Goal: Information Seeking & Learning: Find contact information

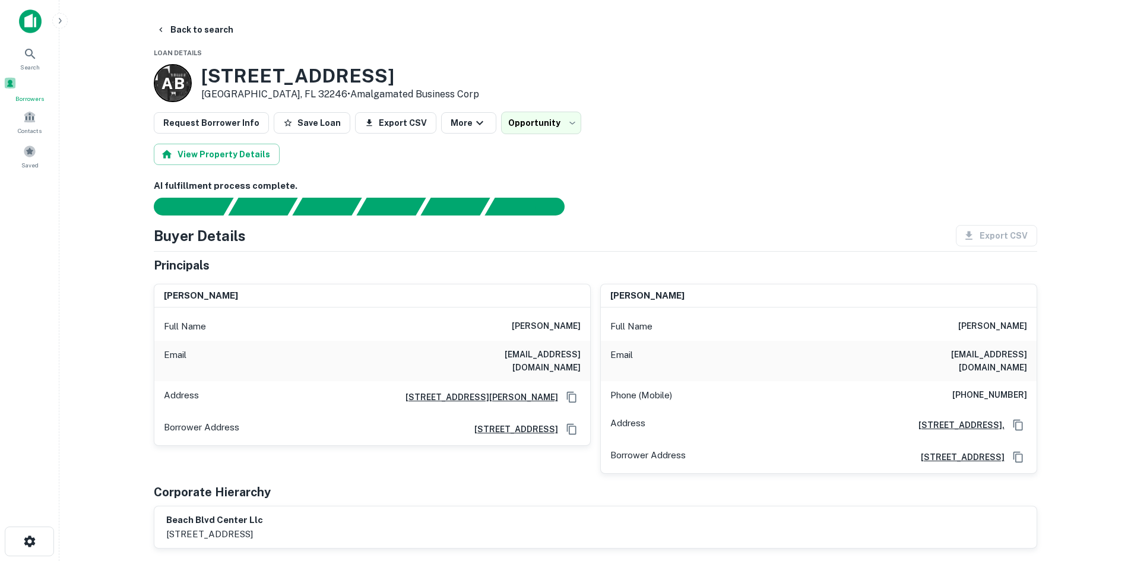
click at [19, 77] on div "Borrowers" at bounding box center [30, 90] width 52 height 27
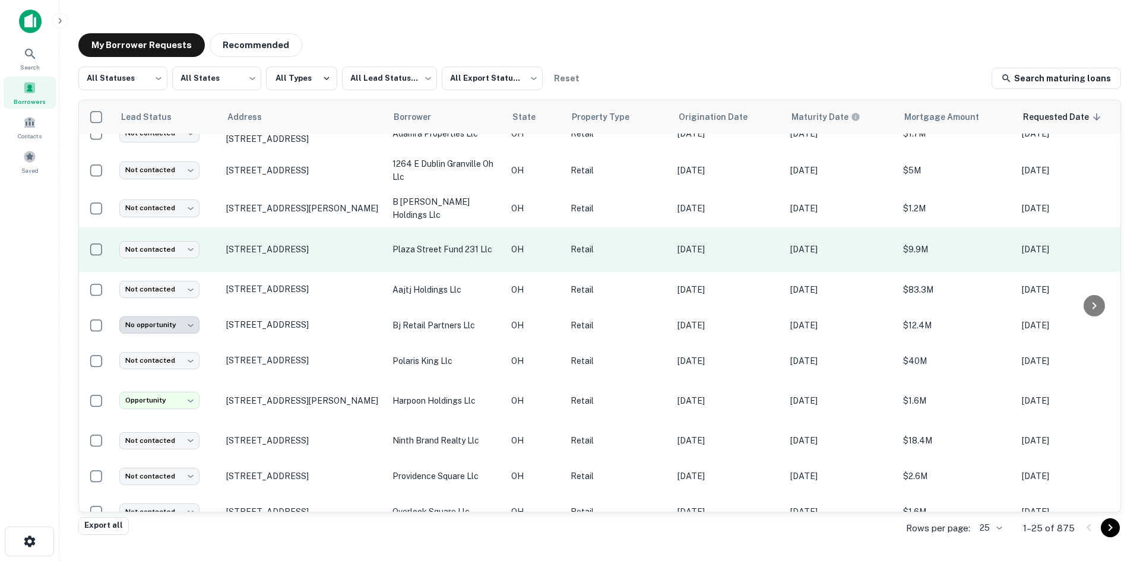
scroll to position [224, 0]
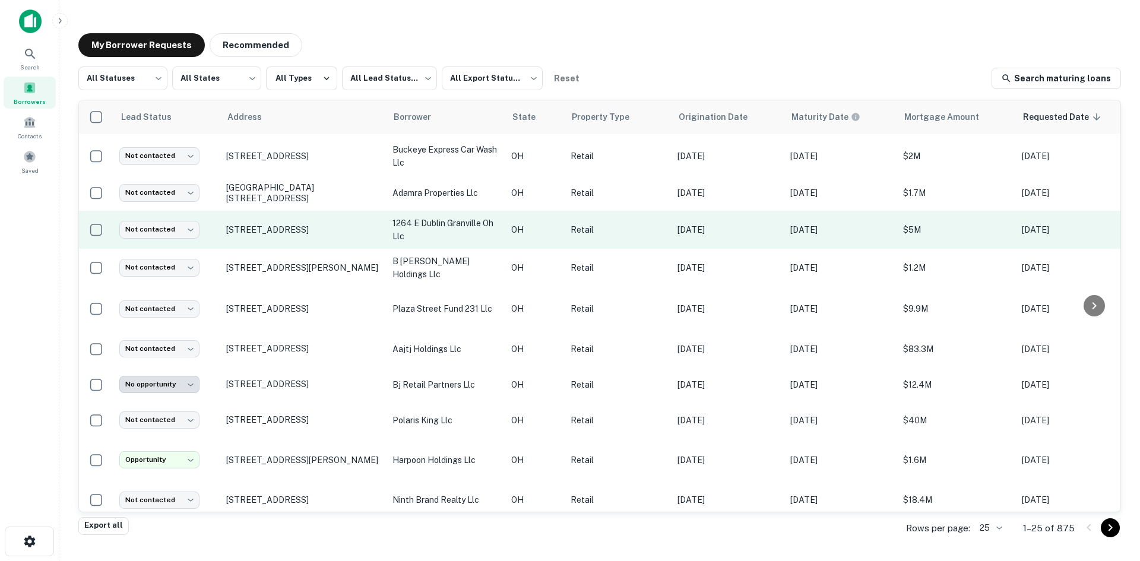
click at [291, 249] on td "1264 E Dublin Granville Rd Columbus, OH 43229" at bounding box center [303, 230] width 166 height 38
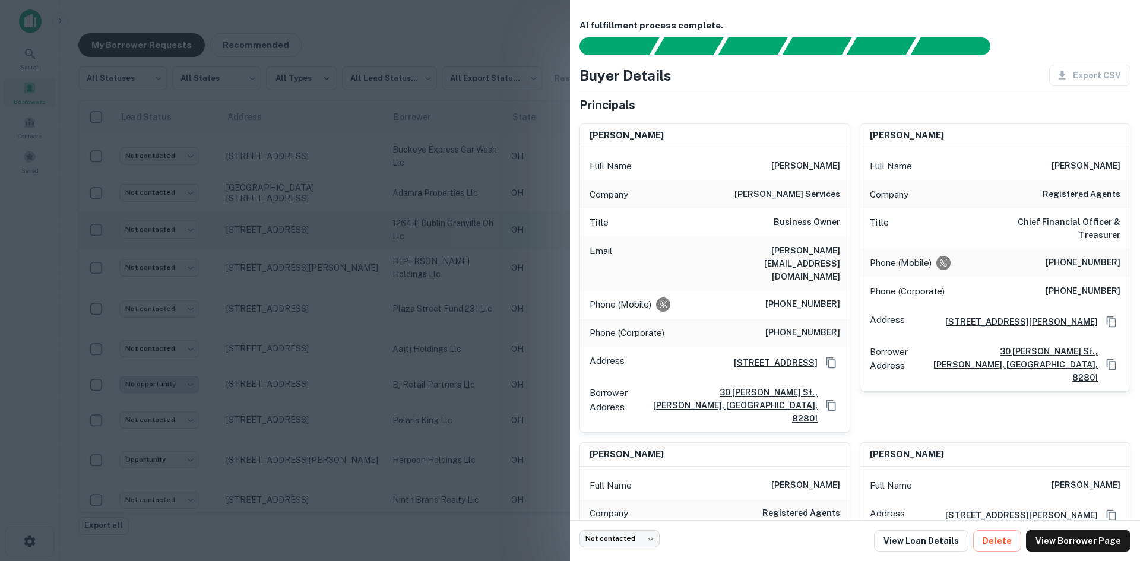
click at [291, 259] on div at bounding box center [570, 280] width 1140 height 561
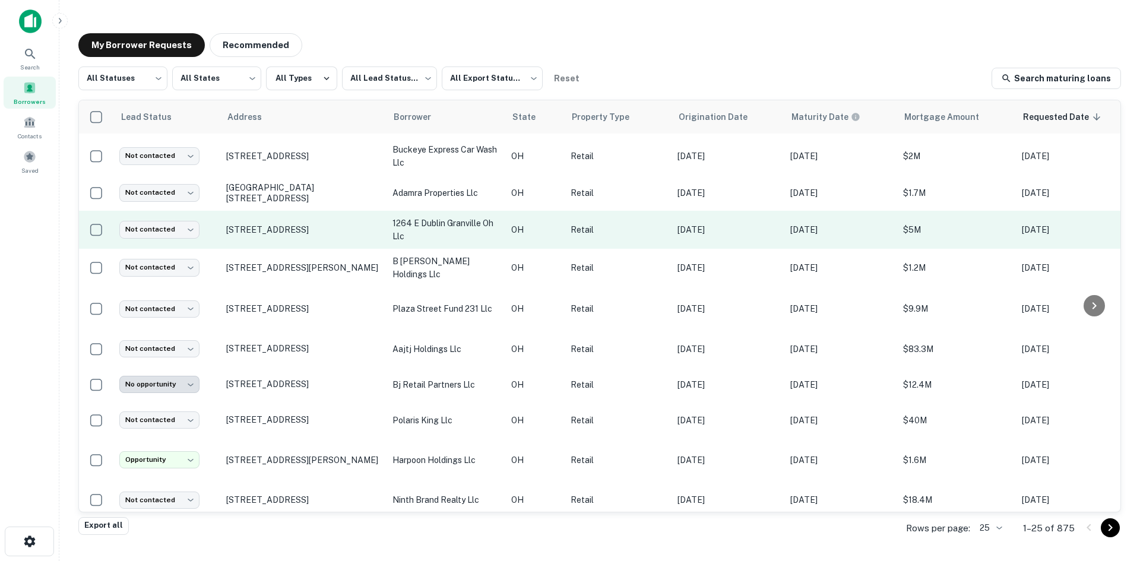
scroll to position [46, 0]
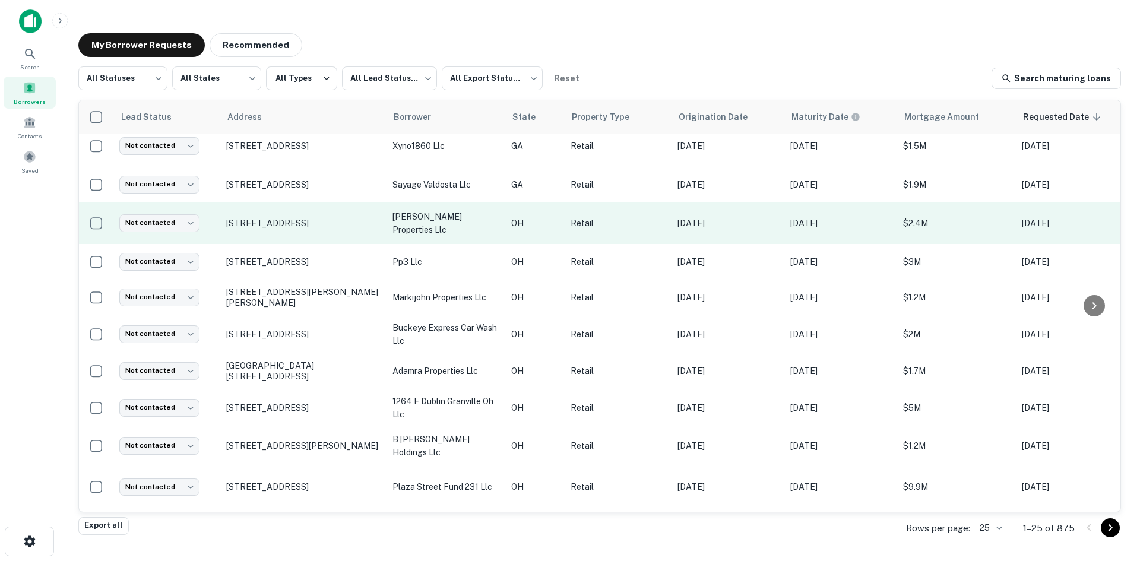
click at [290, 244] on td "1415 Commerce Dr Saint Marys, OH 45885" at bounding box center [303, 223] width 166 height 42
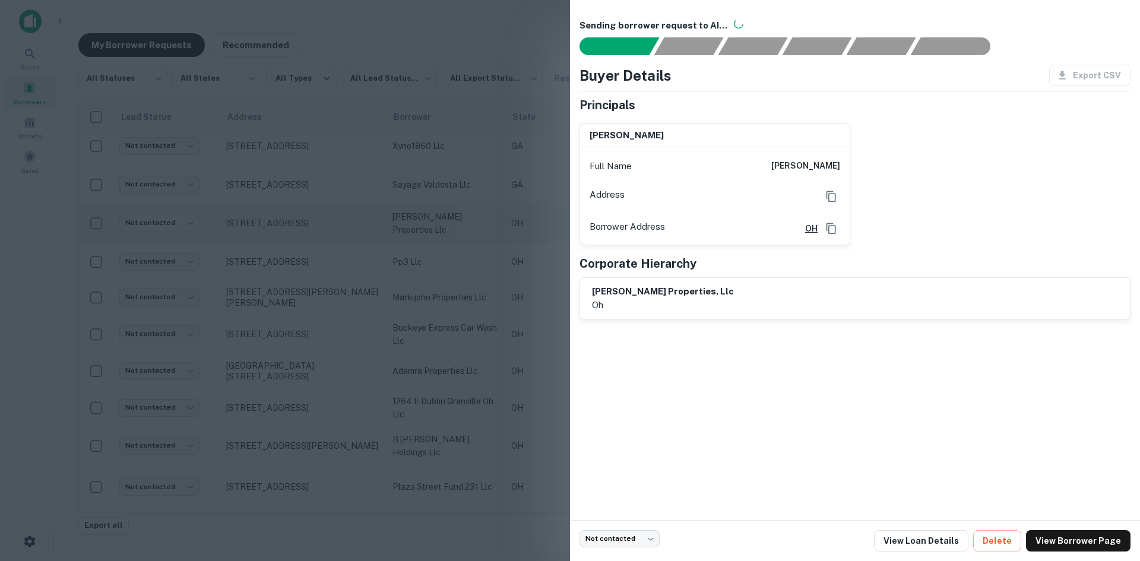
click at [290, 255] on div at bounding box center [570, 280] width 1140 height 561
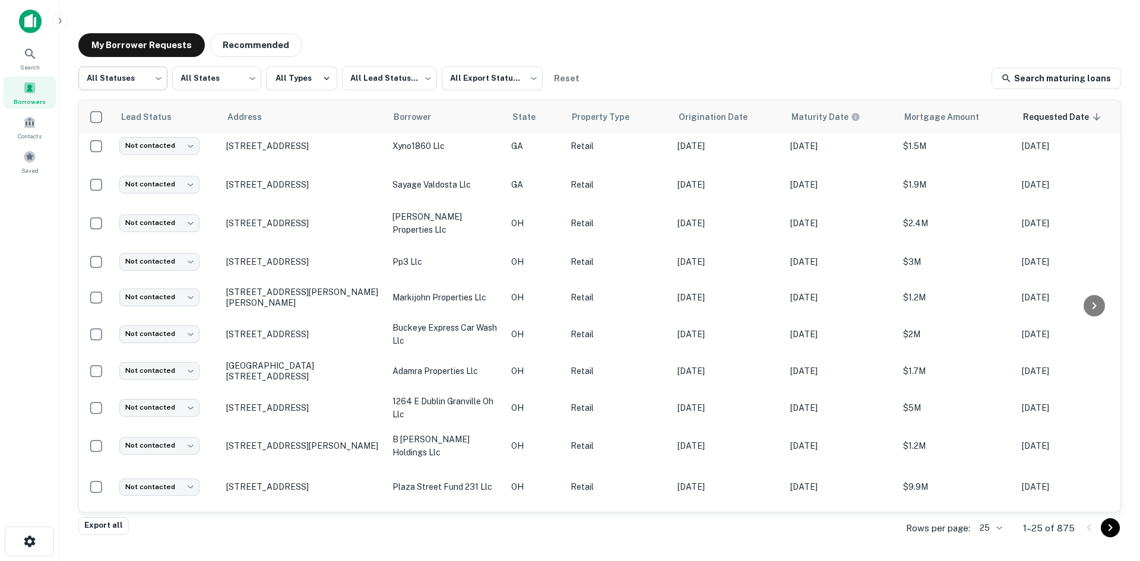
click at [135, 78] on body "Search Borrowers Contacts Saved My Borrower Requests Recommended All Statuses *…" at bounding box center [570, 280] width 1140 height 561
click at [134, 145] on li "Fulfilled" at bounding box center [122, 151] width 89 height 21
type input "*********"
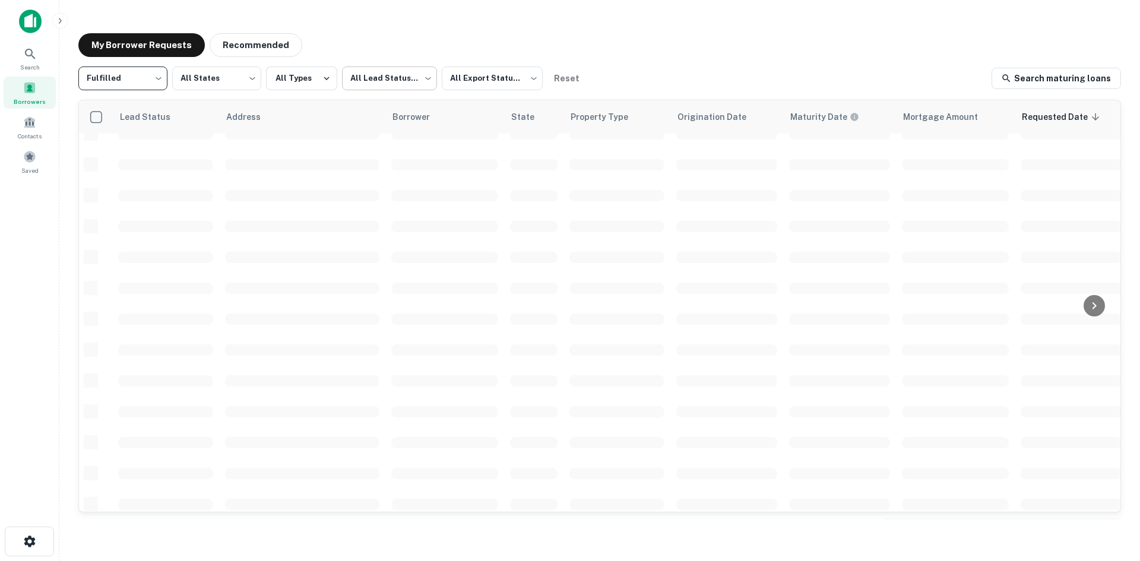
click at [387, 86] on body "Search Borrowers Contacts Saved My Borrower Requests Recommended Fulfilled ****…" at bounding box center [570, 280] width 1140 height 561
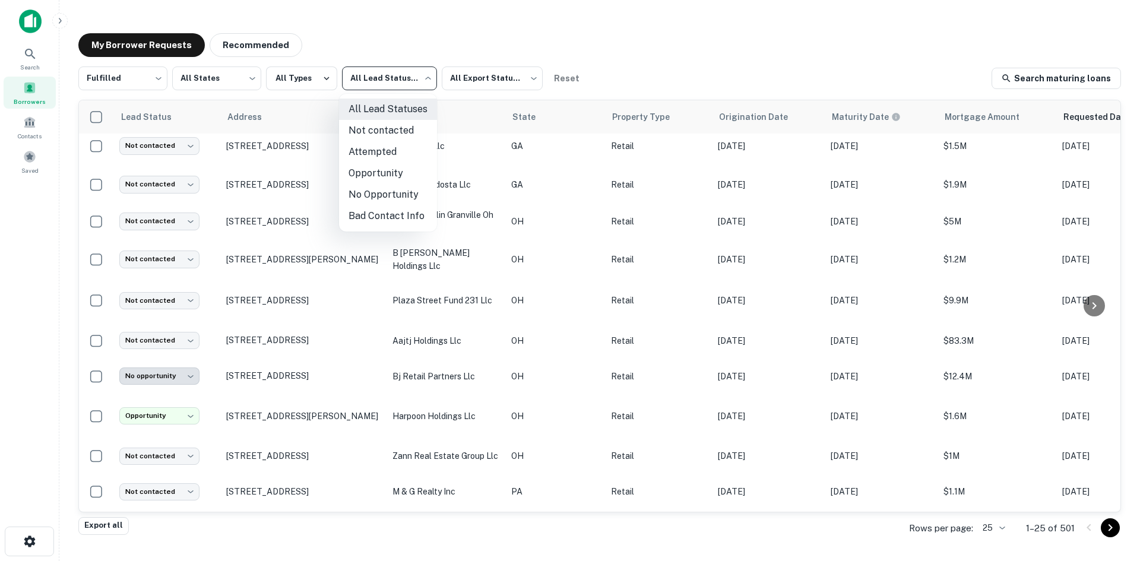
click at [385, 139] on li "Not contacted" at bounding box center [388, 130] width 98 height 21
type input "****"
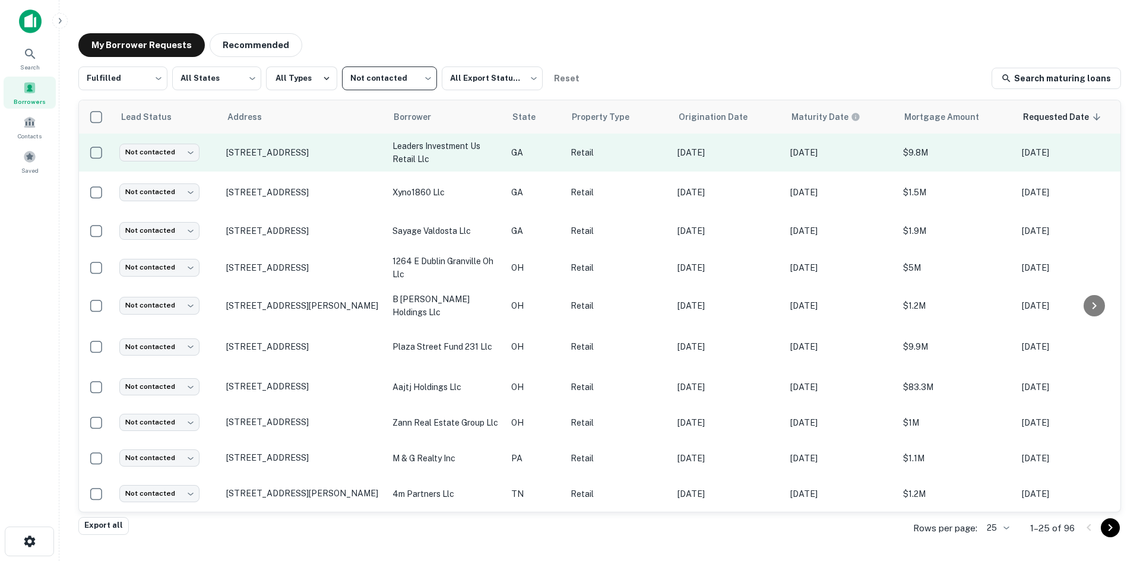
click at [317, 166] on td "3780 Old Norcross Rd Duluth, GA 30096" at bounding box center [303, 153] width 166 height 38
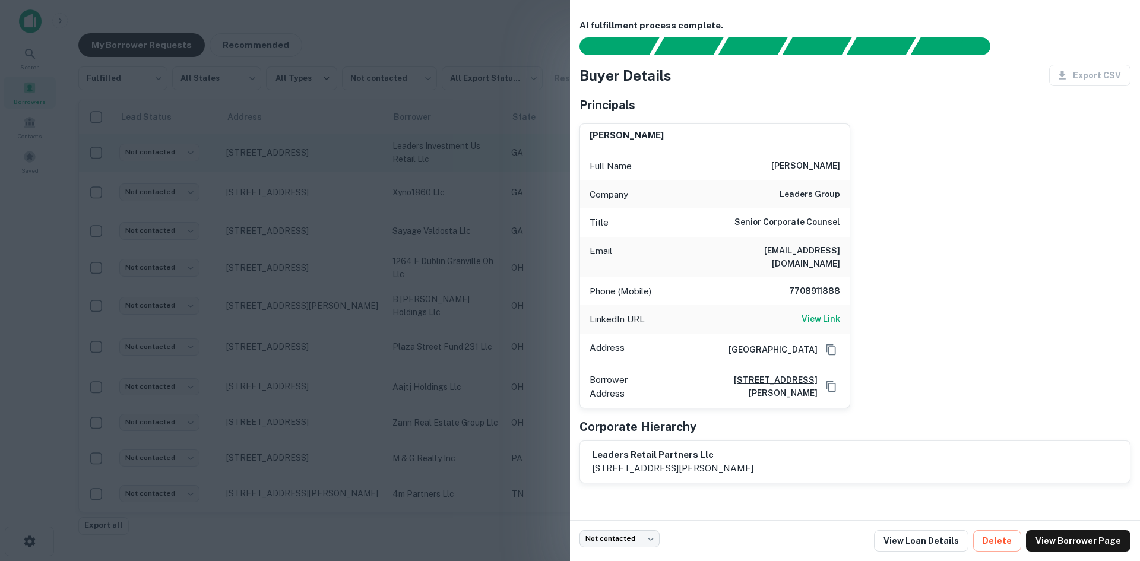
click at [317, 166] on div at bounding box center [570, 280] width 1140 height 561
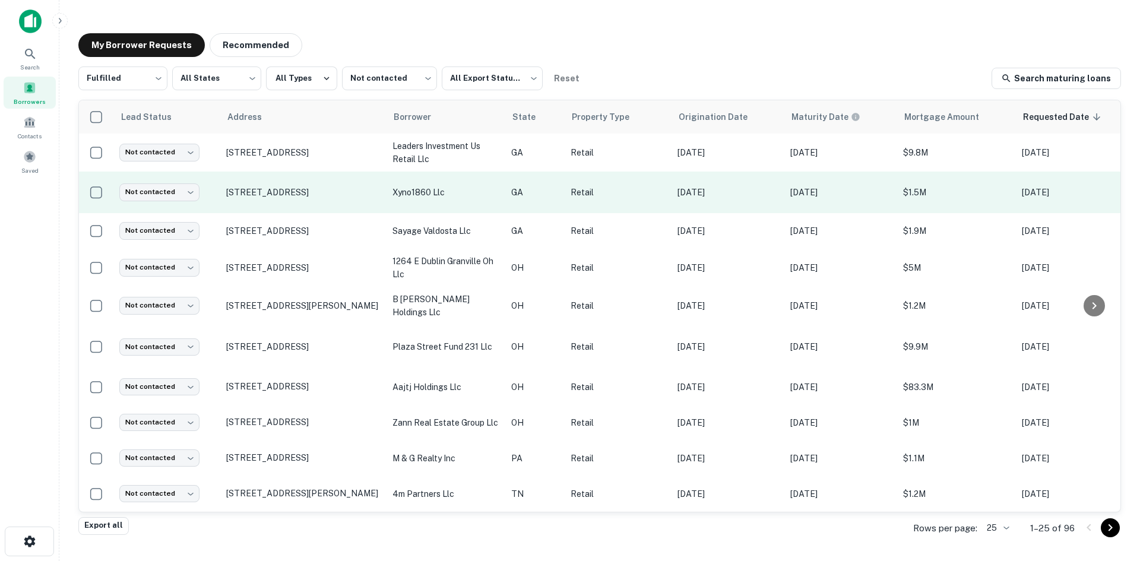
click at [314, 207] on td "1860 Cheshire Bridge Rd Ne Atlanta, GA 30324" at bounding box center [303, 193] width 166 height 42
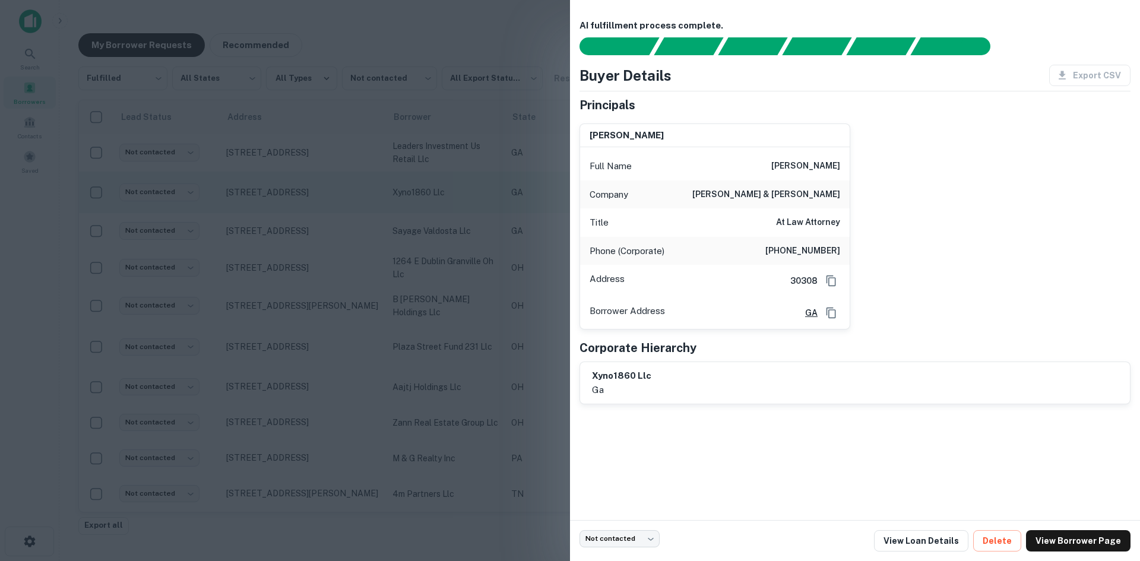
click at [314, 207] on div at bounding box center [570, 280] width 1140 height 561
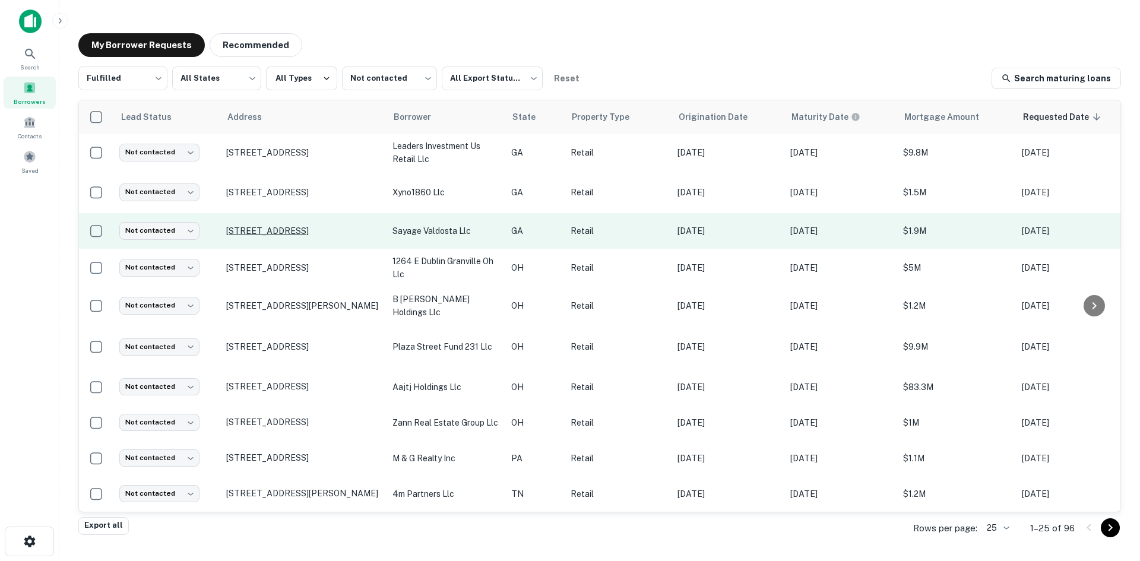
click at [314, 236] on p "1179 N Saint Augustine Rd Valdosta, GA 31601" at bounding box center [303, 231] width 154 height 11
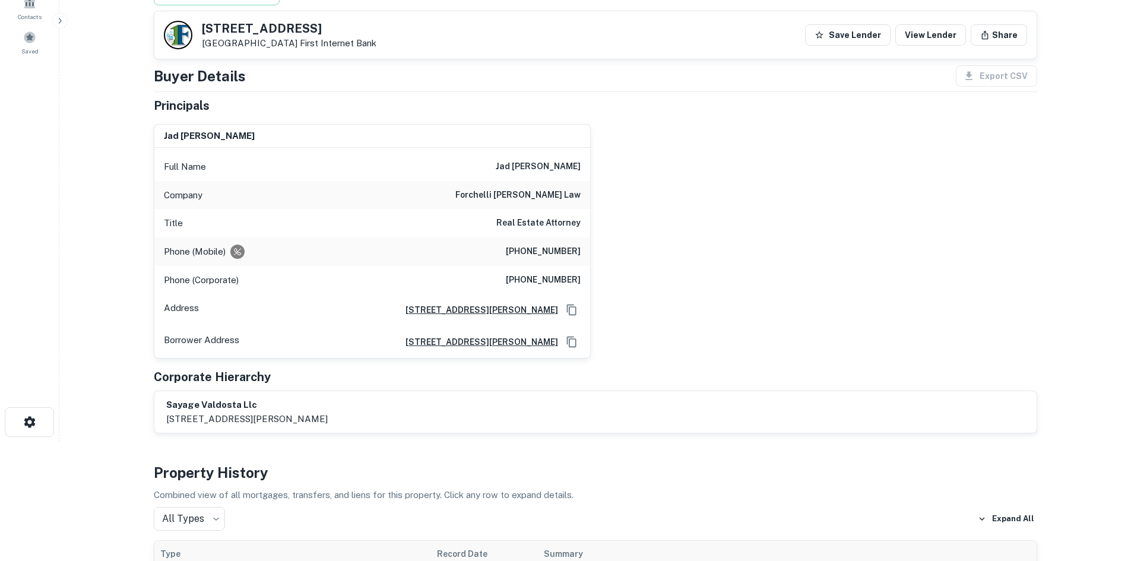
scroll to position [119, 0]
drag, startPoint x: 509, startPoint y: 167, endPoint x: 579, endPoint y: 165, distance: 70.1
click at [579, 165] on div "Full Name jad s . sayage" at bounding box center [372, 167] width 436 height 29
copy h6 "jad s . sayage"
click at [540, 253] on h6 "(516) 852-6977" at bounding box center [543, 252] width 75 height 14
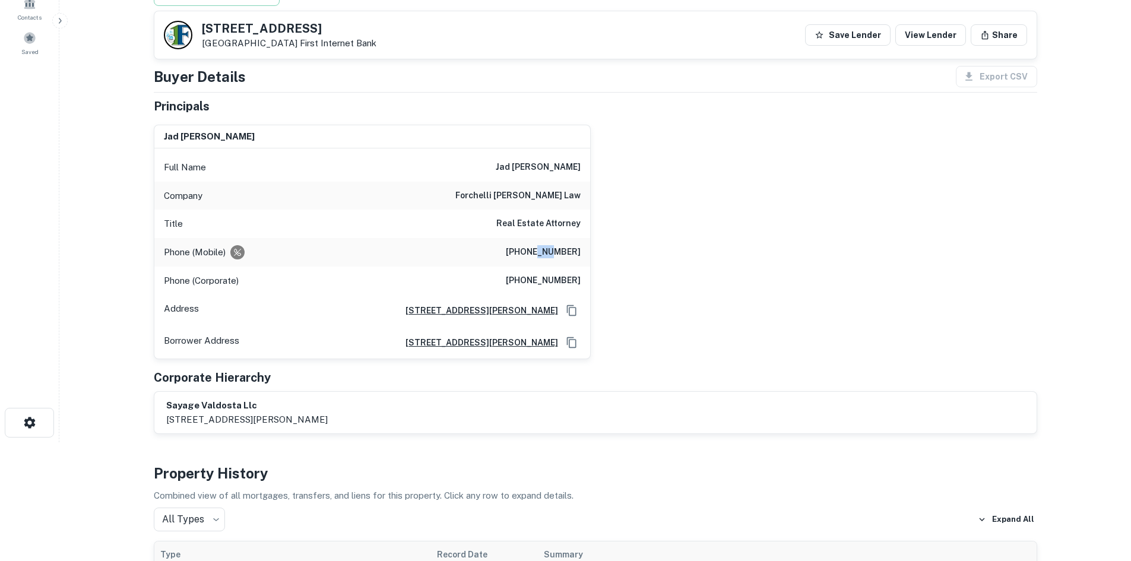
click at [540, 253] on h6 "(516) 852-6977" at bounding box center [543, 252] width 75 height 14
click at [541, 253] on h6 "(516) 852-6977" at bounding box center [543, 252] width 75 height 14
copy h6 "(516) 852-6977"
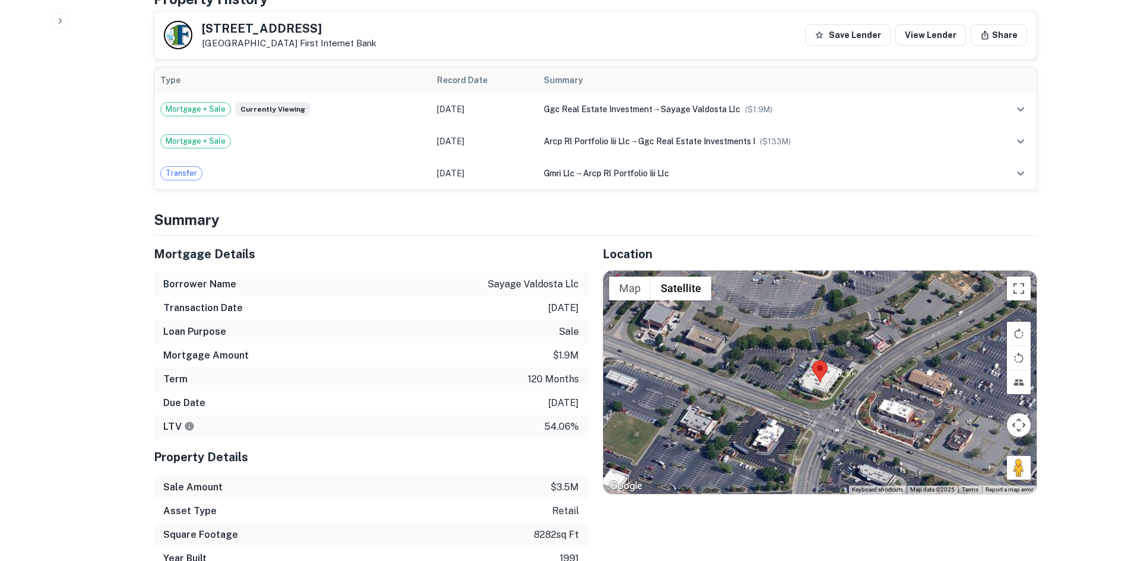
scroll to position [594, 0]
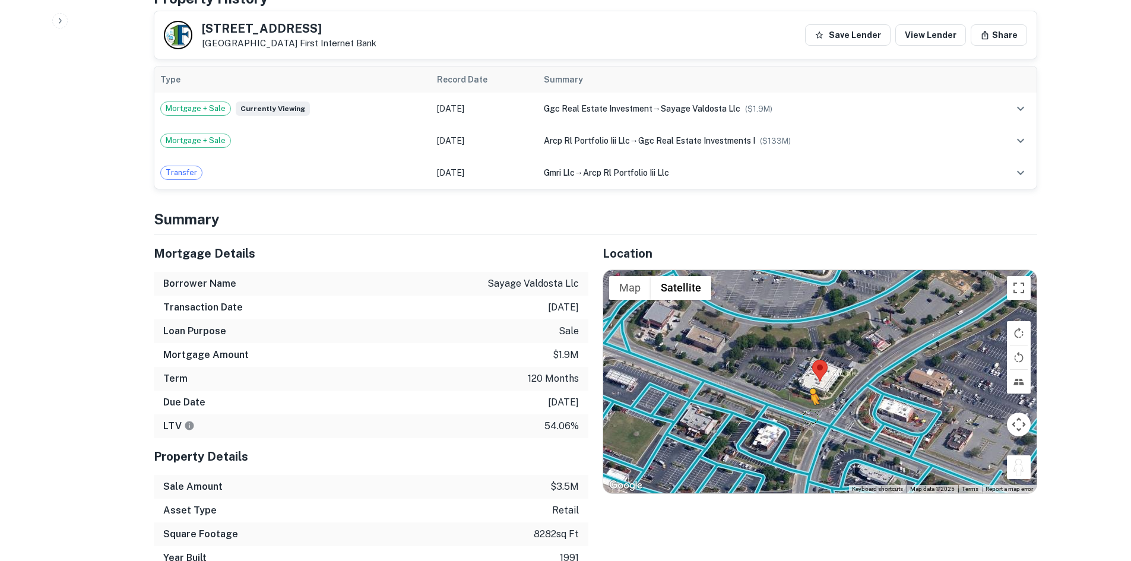
drag, startPoint x: 1009, startPoint y: 467, endPoint x: 809, endPoint y: 413, distance: 208.0
click at [809, 413] on div "To activate drag with keyboard, press Alt + Enter. Once in keyboard drag state,…" at bounding box center [819, 381] width 433 height 223
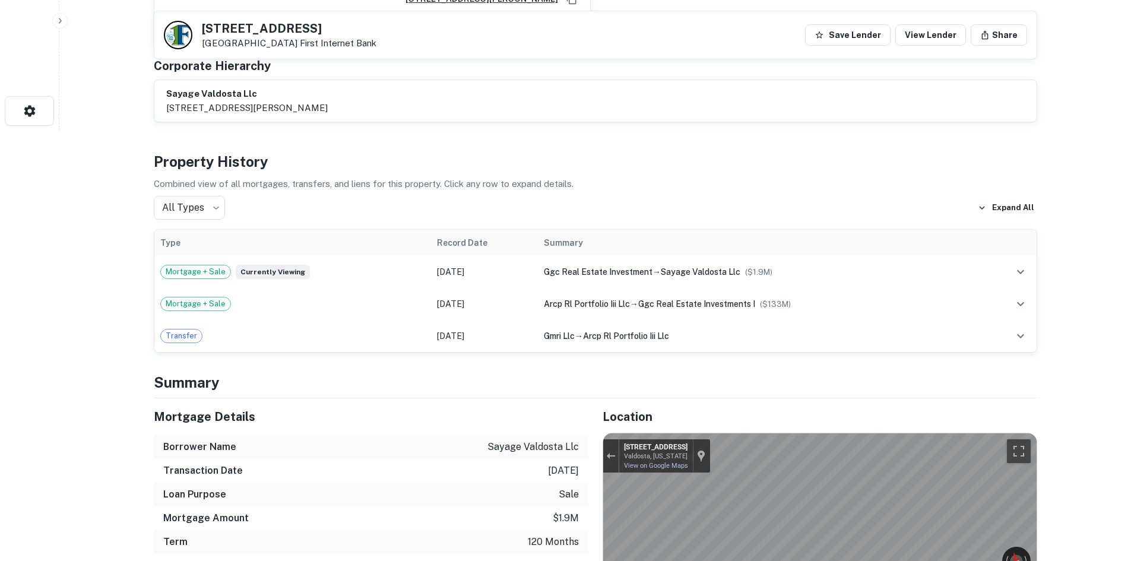
scroll to position [416, 0]
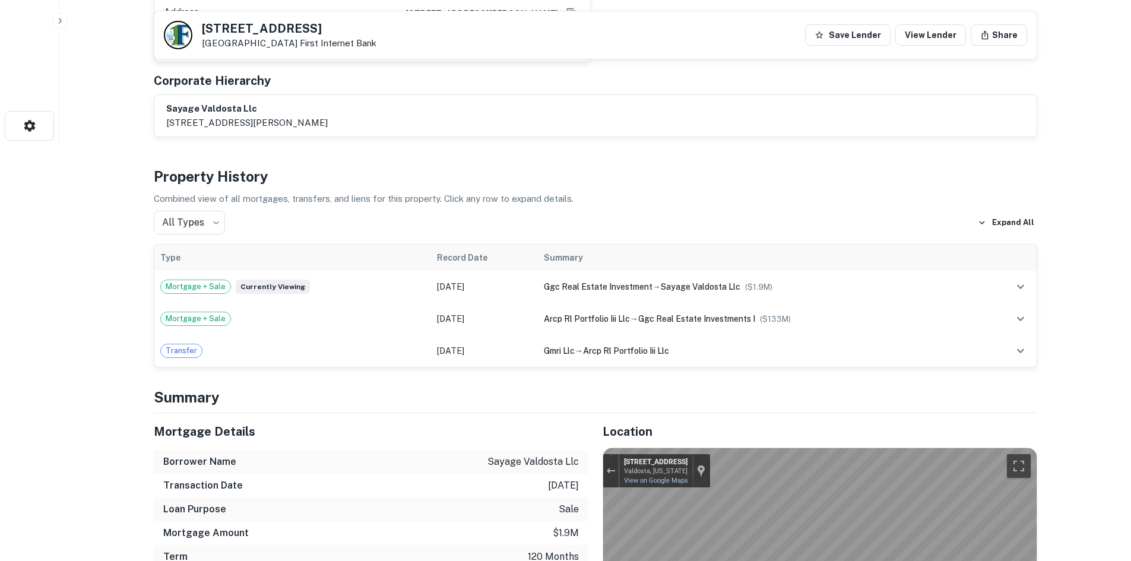
drag, startPoint x: 203, startPoint y: 29, endPoint x: 384, endPoint y: 29, distance: 181.1
click at [384, 29] on div "1179 N SAINT AUGUSTINE RD Valdosta, GA 31601 First Internet Bank Save Lender Vi…" at bounding box center [595, 35] width 882 height 48
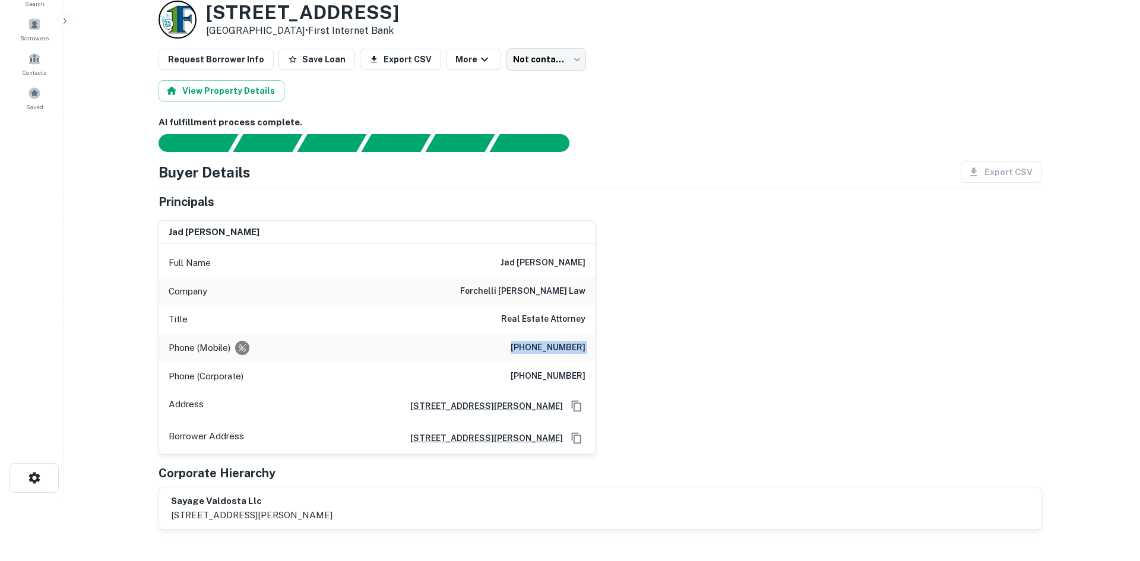
scroll to position [0, 0]
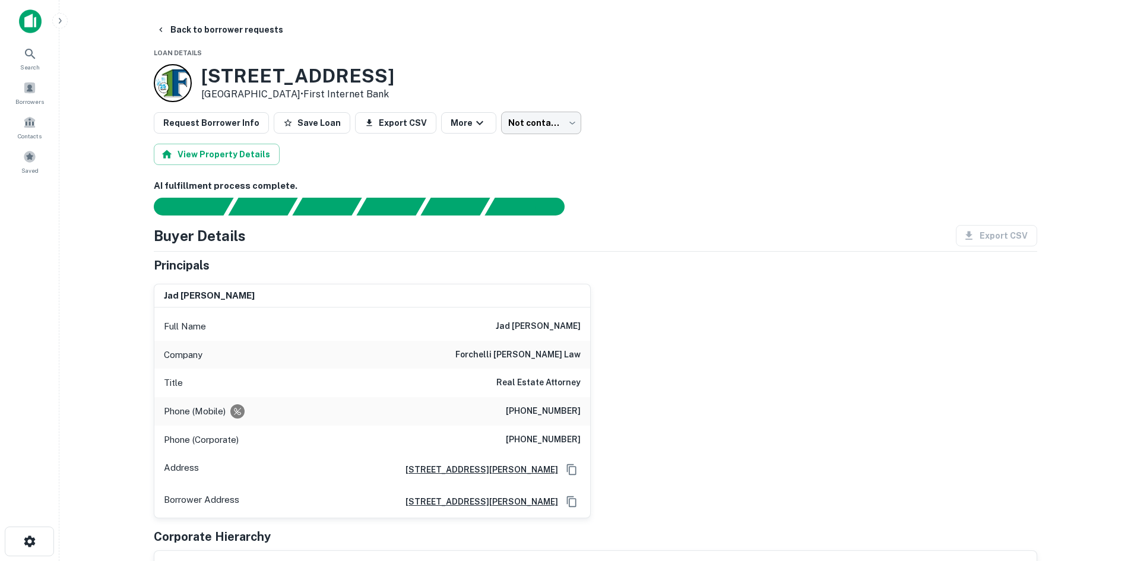
click at [533, 128] on body "Search Borrowers Contacts Saved Back to borrower requests Loan Details 1179 N S…" at bounding box center [565, 280] width 1131 height 561
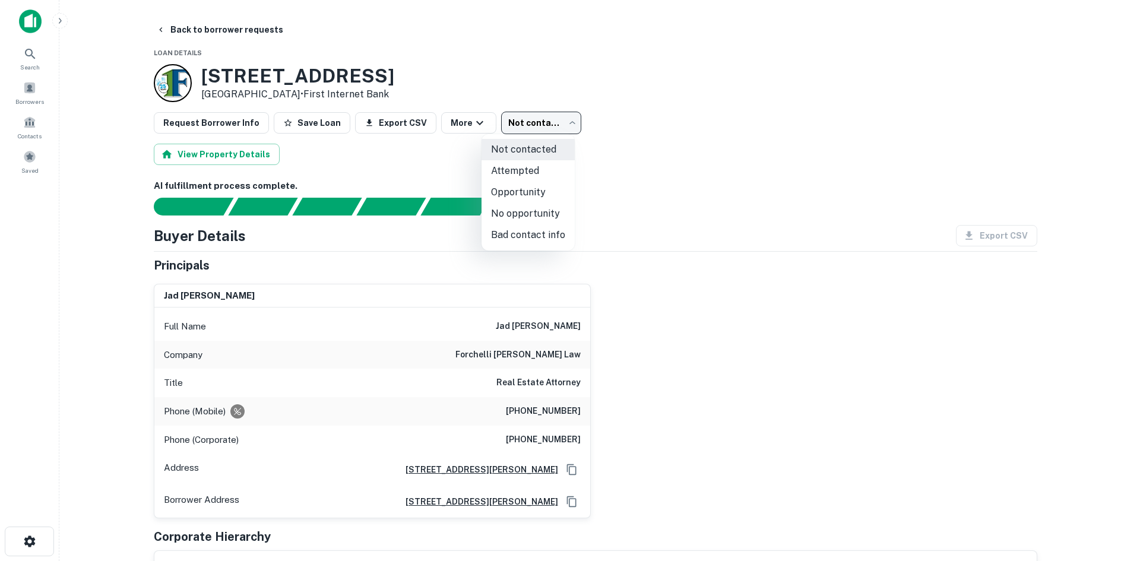
click at [533, 167] on li "Attempted" at bounding box center [528, 170] width 93 height 21
type input "*********"
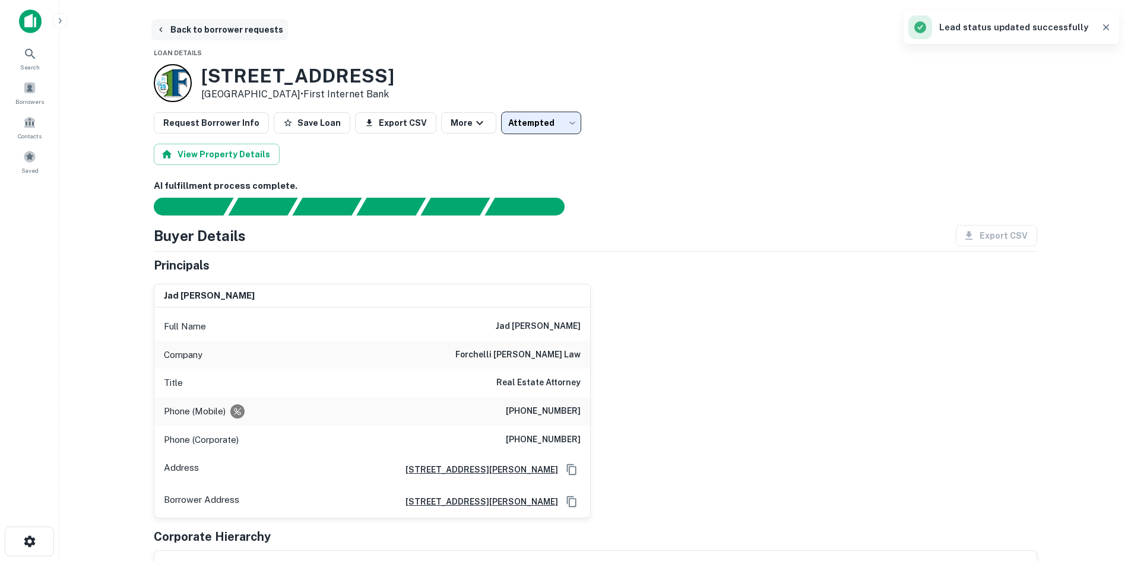
click at [236, 30] on button "Back to borrower requests" at bounding box center [219, 29] width 137 height 21
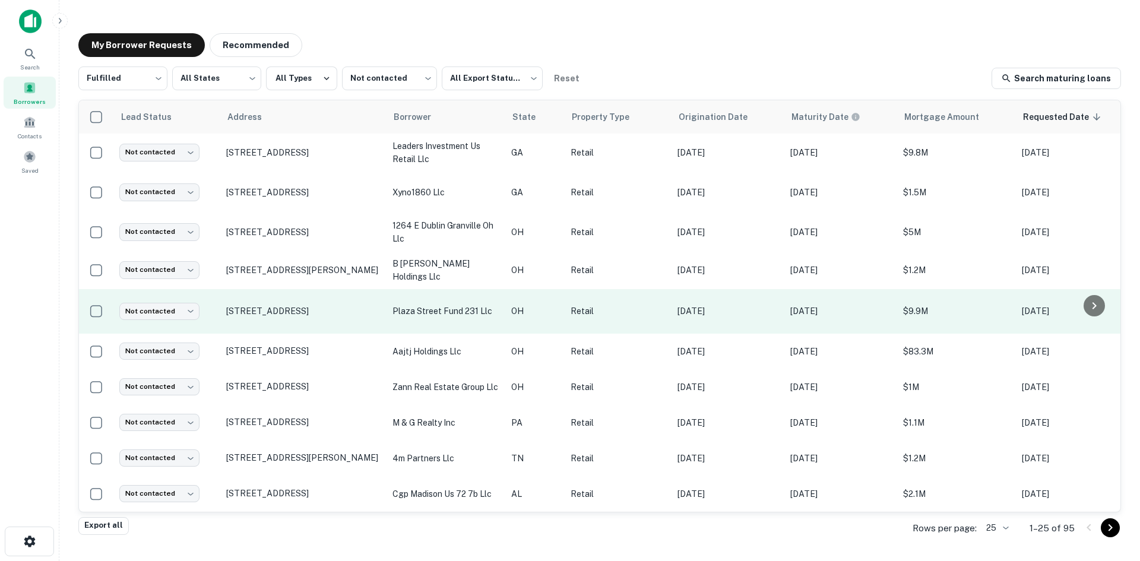
click at [324, 326] on td "4047 W Route 22 # & Loveland, OH 45140" at bounding box center [303, 311] width 166 height 45
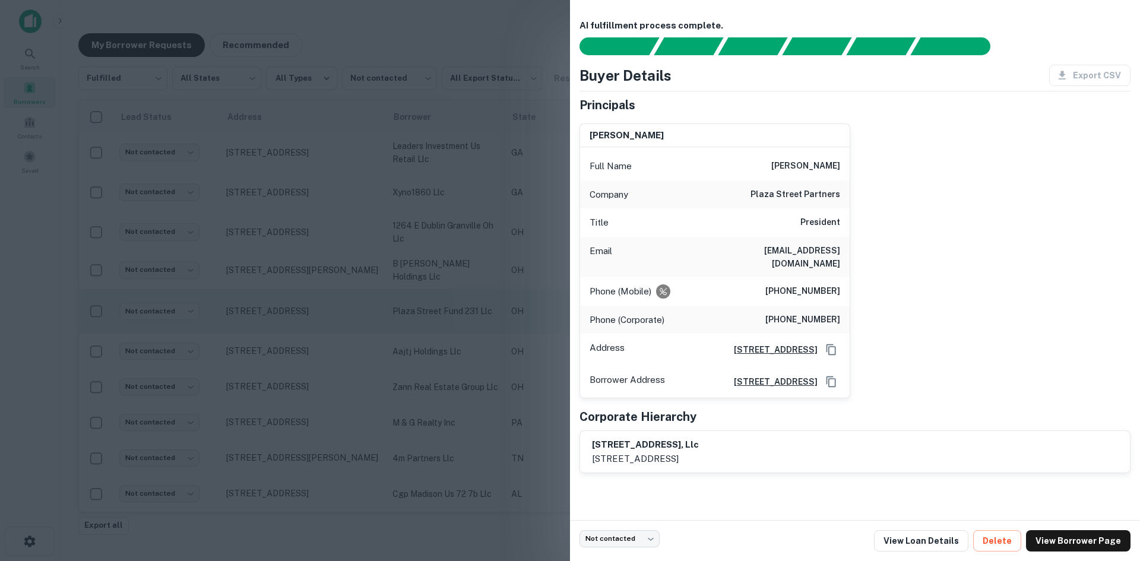
click at [324, 326] on div at bounding box center [570, 280] width 1140 height 561
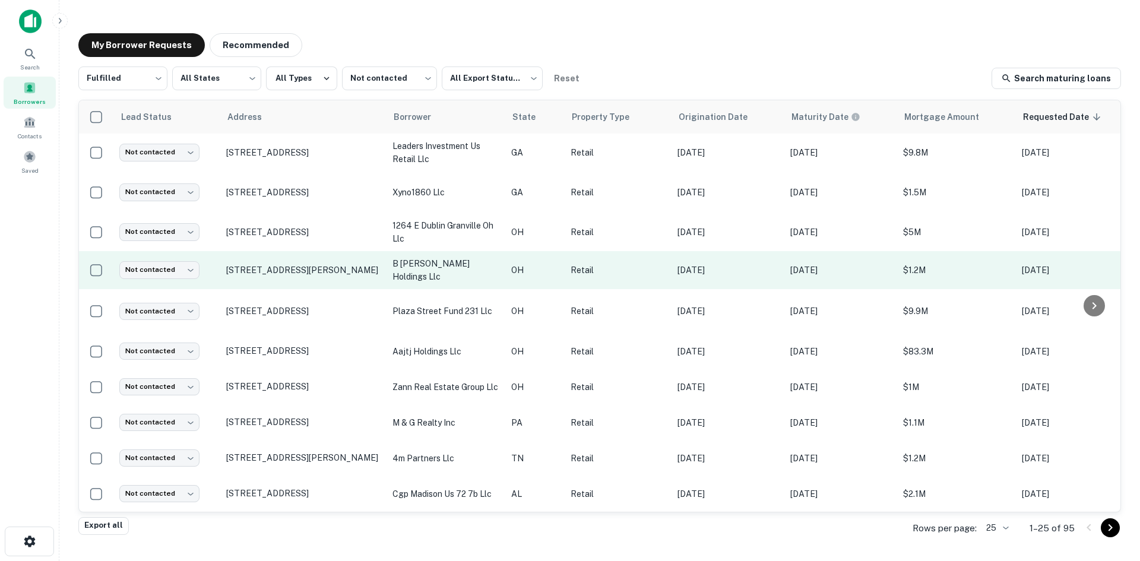
click at [297, 280] on td "811 Fox Rd Van Wert, OH 45891" at bounding box center [303, 270] width 166 height 38
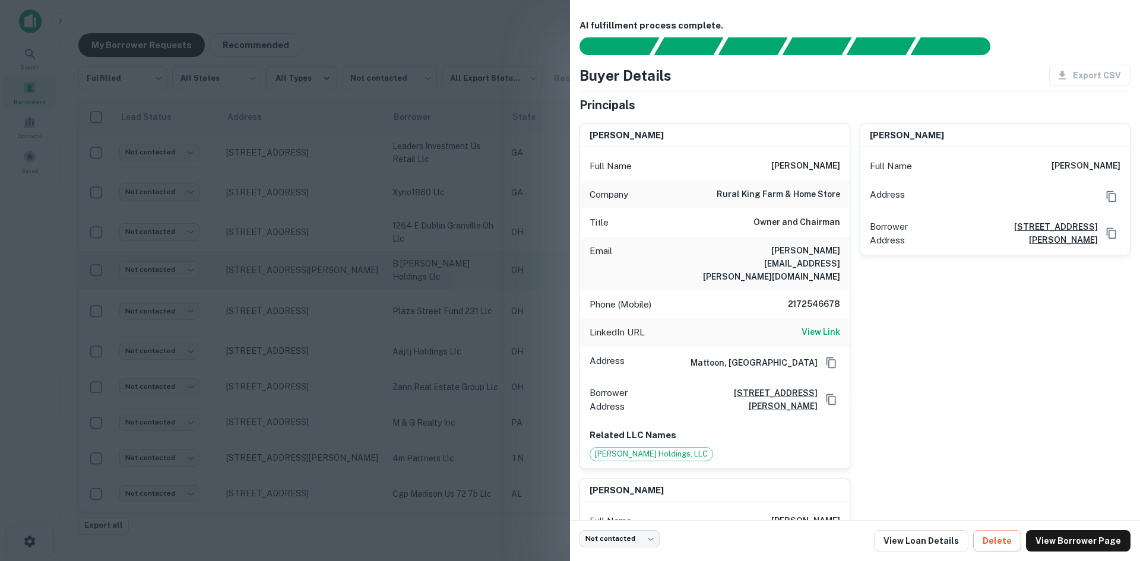
click at [297, 280] on div at bounding box center [570, 280] width 1140 height 561
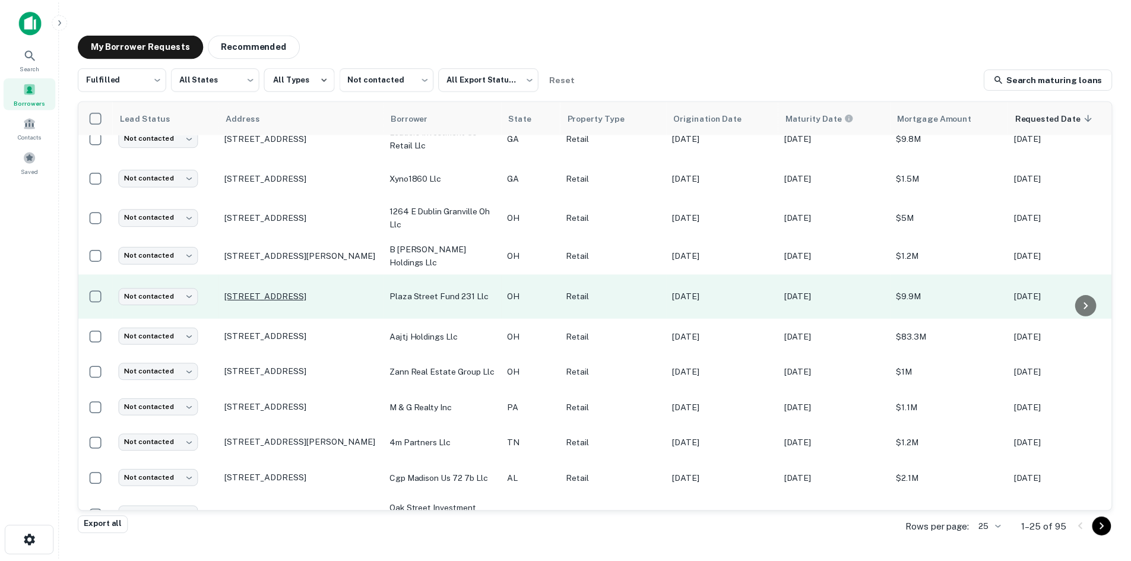
scroll to position [59, 0]
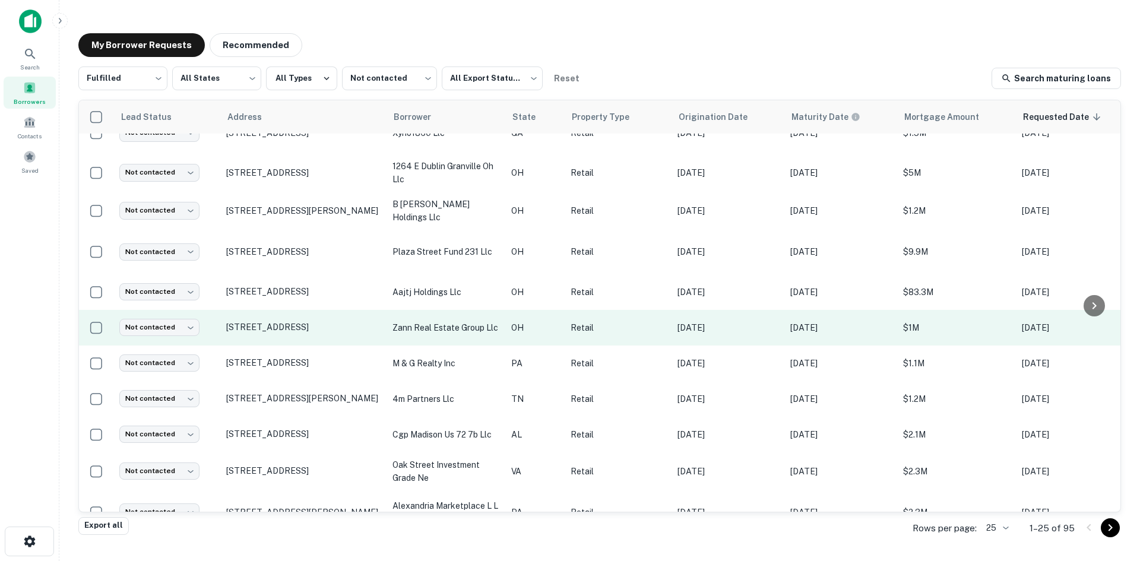
click at [306, 337] on td "5770 Springboro Pike Dayton, OH 45449" at bounding box center [303, 328] width 166 height 36
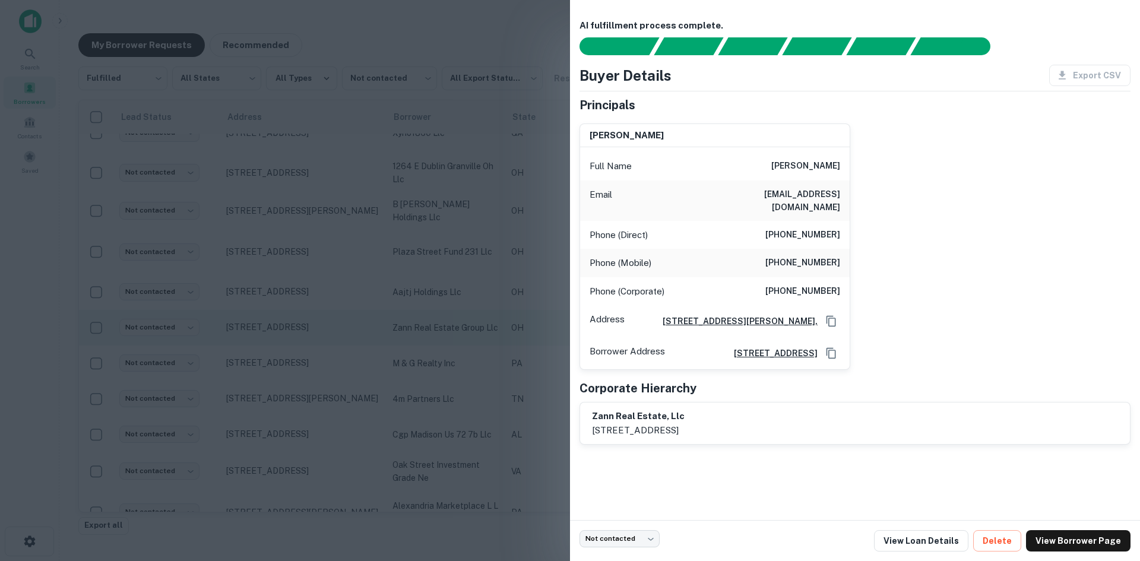
click at [306, 337] on div at bounding box center [570, 280] width 1140 height 561
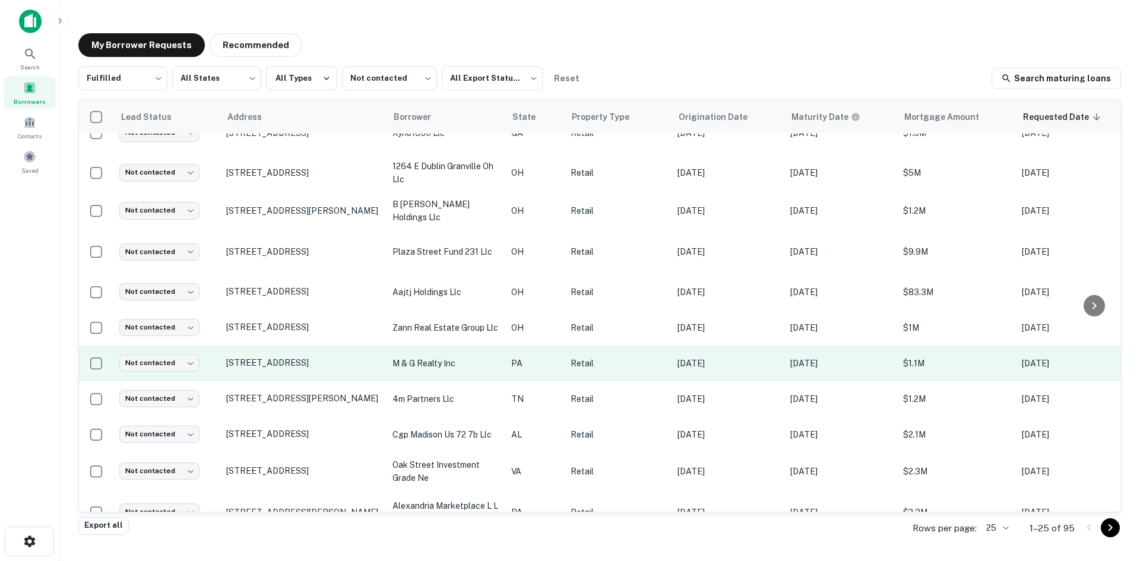
click at [306, 374] on td "1655 W Cumberland St Lebanon, PA 17042" at bounding box center [303, 364] width 166 height 36
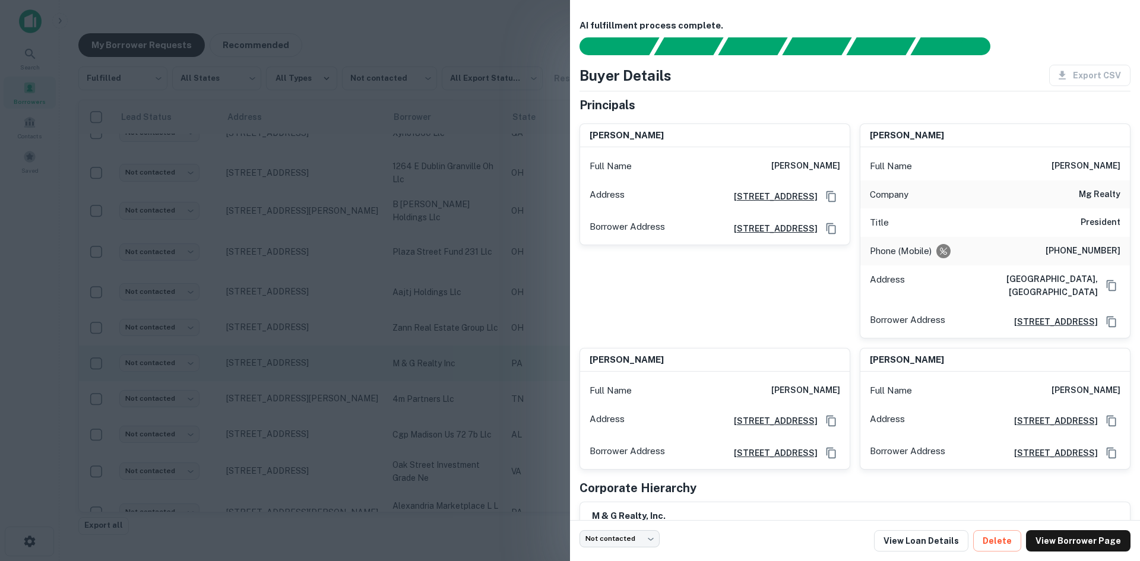
click at [306, 374] on div at bounding box center [570, 280] width 1140 height 561
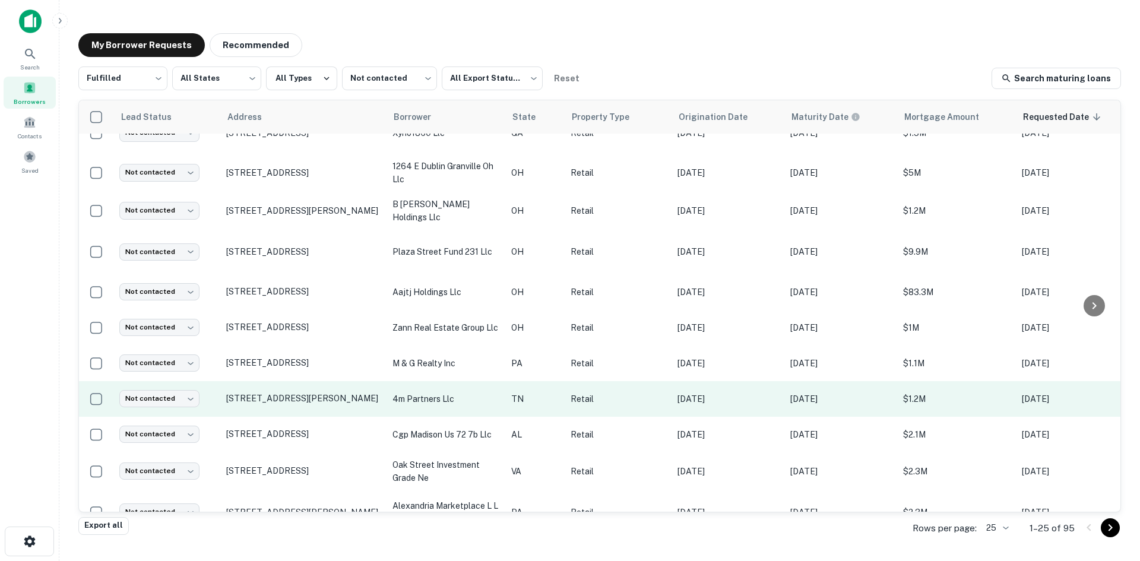
click at [309, 406] on td "130 Walmart Dr Smithville, TN 37166" at bounding box center [303, 399] width 166 height 36
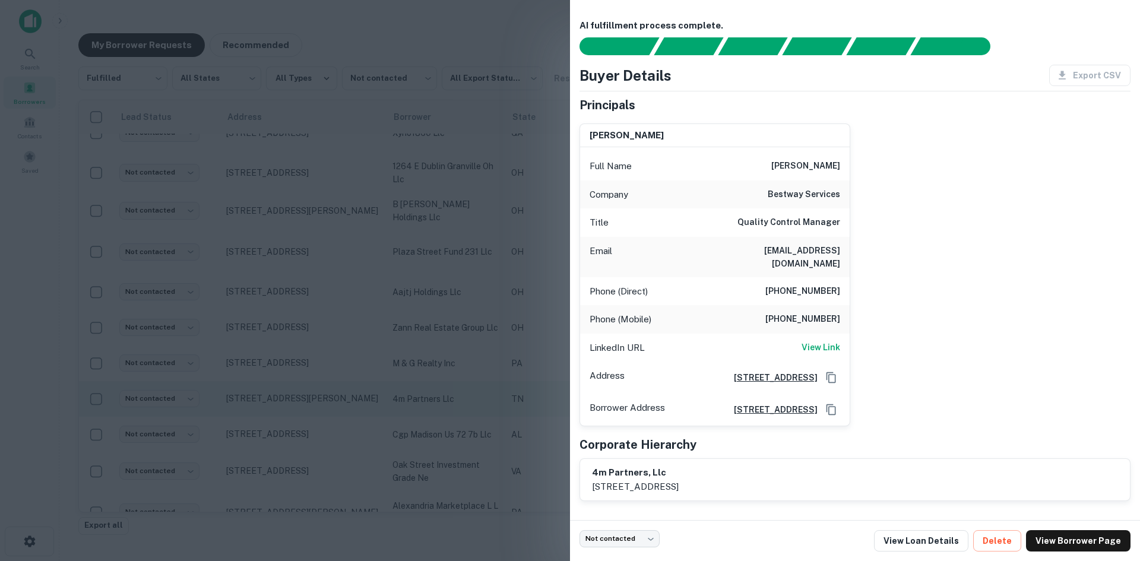
click at [309, 406] on div at bounding box center [570, 280] width 1140 height 561
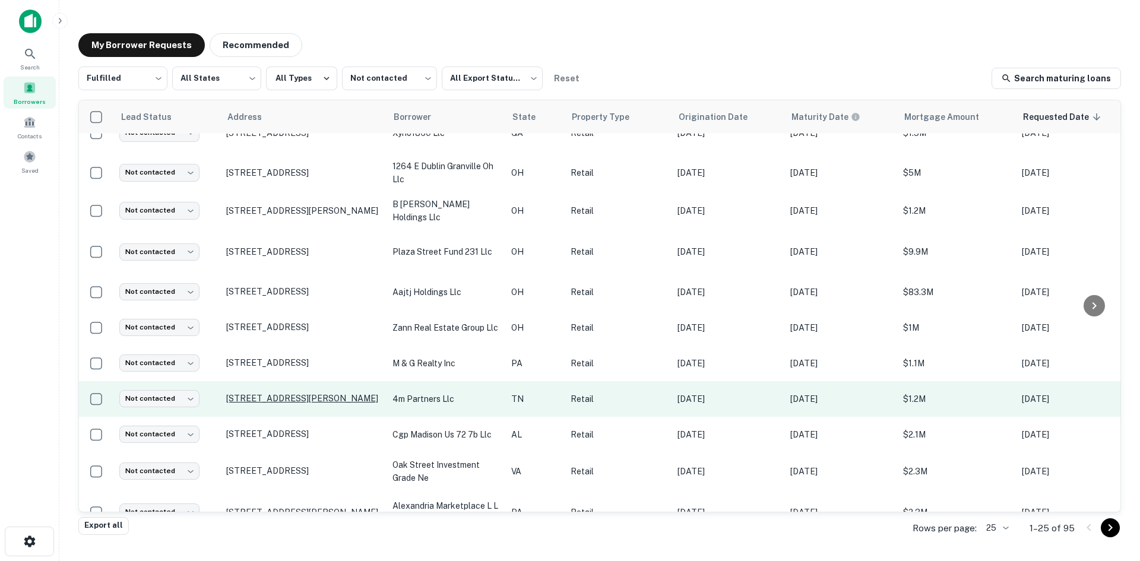
click at [308, 401] on p "130 Walmart Dr Smithville, TN 37166" at bounding box center [303, 398] width 154 height 11
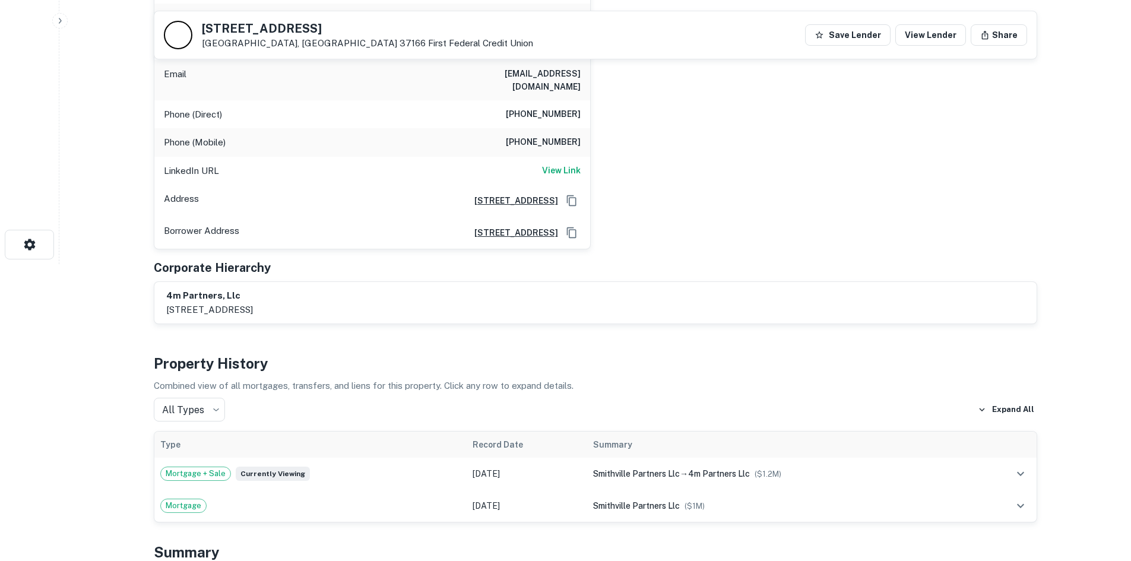
scroll to position [594, 0]
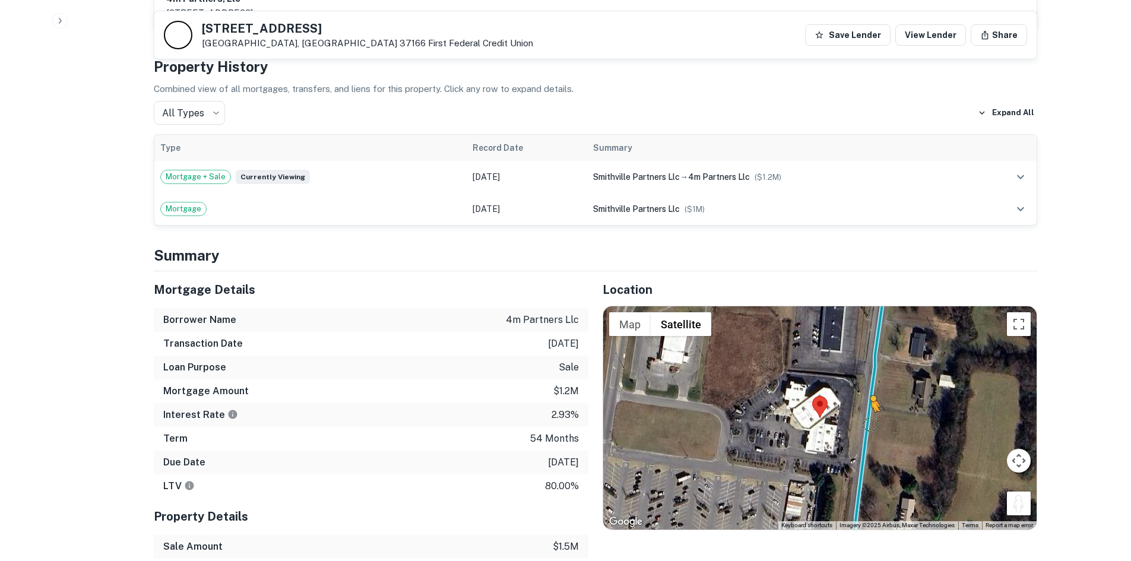
drag, startPoint x: 1015, startPoint y: 489, endPoint x: 871, endPoint y: 411, distance: 163.9
click at [871, 411] on div "To activate drag with keyboard, press Alt + Enter. Once in keyboard drag state,…" at bounding box center [819, 417] width 433 height 223
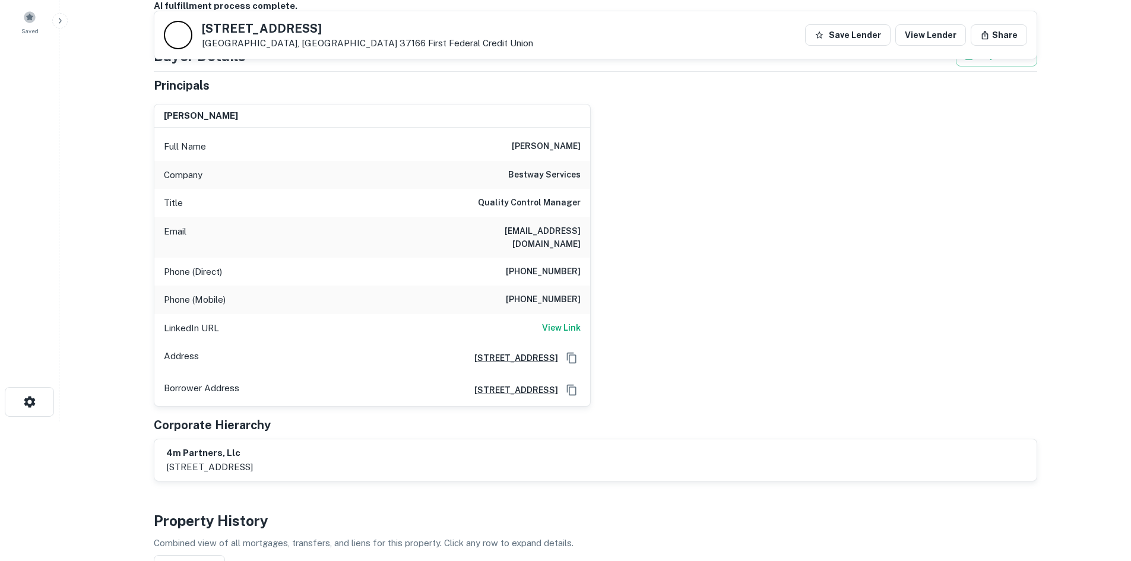
scroll to position [119, 0]
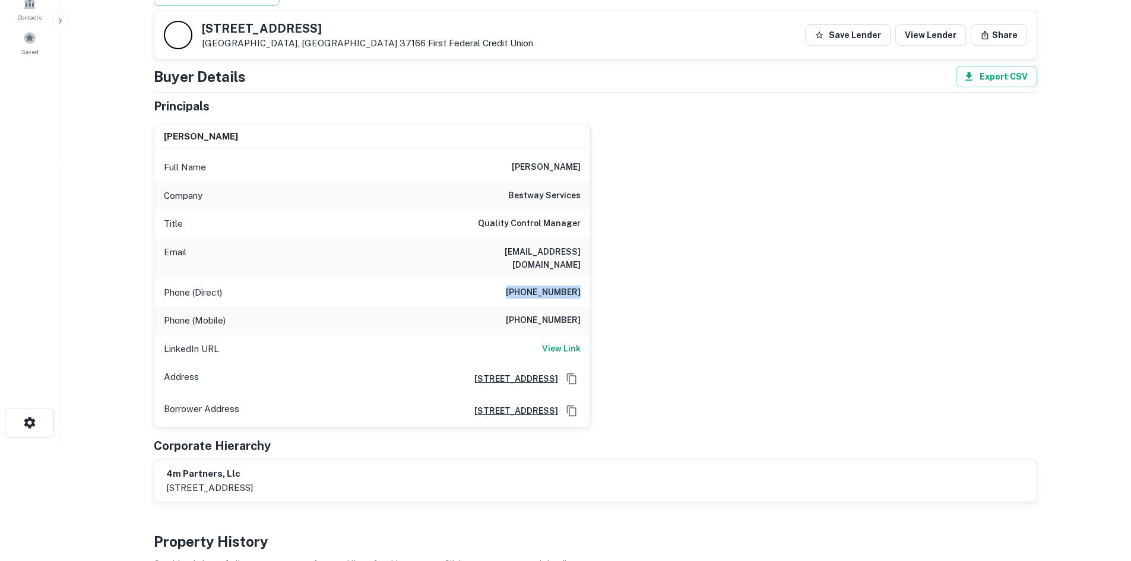
drag, startPoint x: 515, startPoint y: 280, endPoint x: 619, endPoint y: 281, distance: 104.5
click at [619, 281] on div "nashaat girgis Full Name nashaat girgis Company bestway services Title Quality …" at bounding box center [590, 271] width 893 height 313
copy h6 "(615) 366-7107"
click at [563, 314] on h6 "(615) 753-0626" at bounding box center [543, 321] width 75 height 14
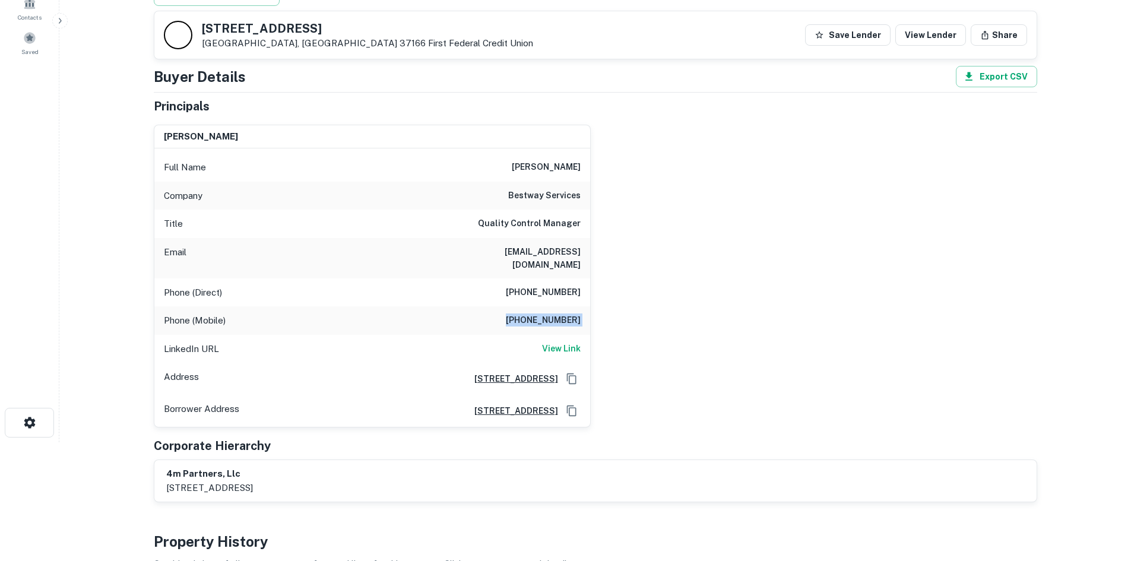
click at [563, 314] on h6 "(615) 753-0626" at bounding box center [543, 321] width 75 height 14
copy h6 "(615) 753-0626"
drag, startPoint x: 515, startPoint y: 162, endPoint x: 595, endPoint y: 168, distance: 80.4
click at [595, 168] on div "nashaat girgis Full Name nashaat girgis Company bestway services Title Quality …" at bounding box center [590, 271] width 893 height 313
copy h6 "nashaat girgis"
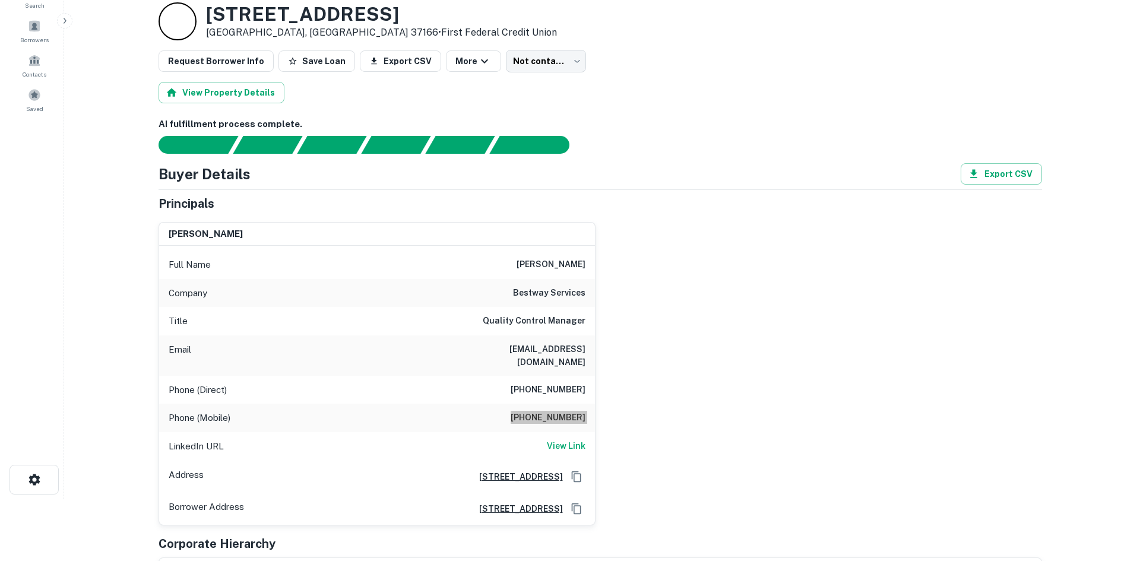
scroll to position [0, 0]
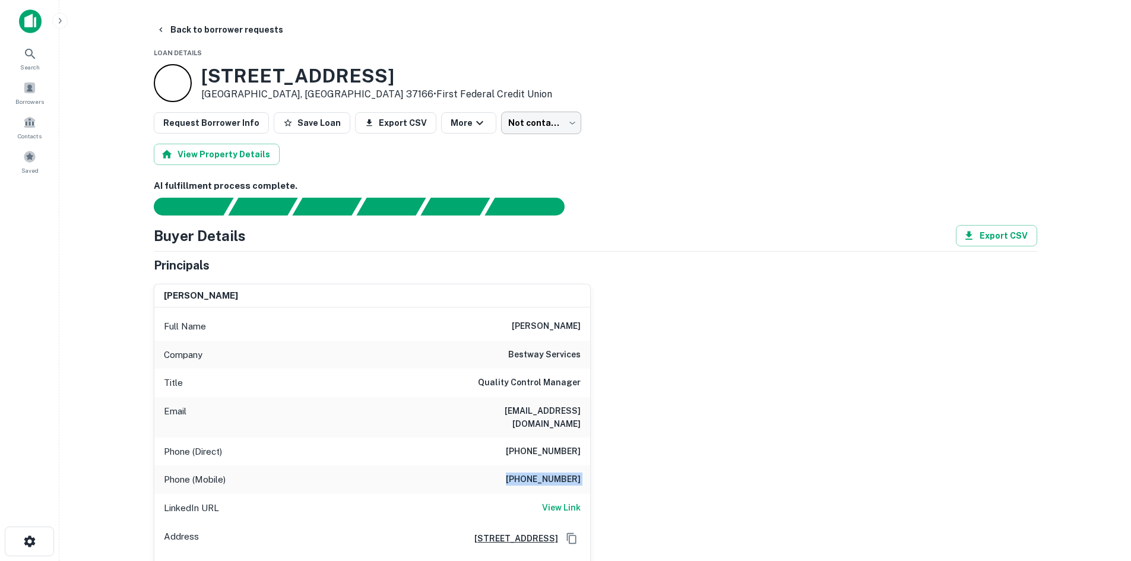
click at [539, 126] on body "Search Borrowers Contacts Saved Back to borrower requests Loan Details 130 Walm…" at bounding box center [565, 280] width 1131 height 561
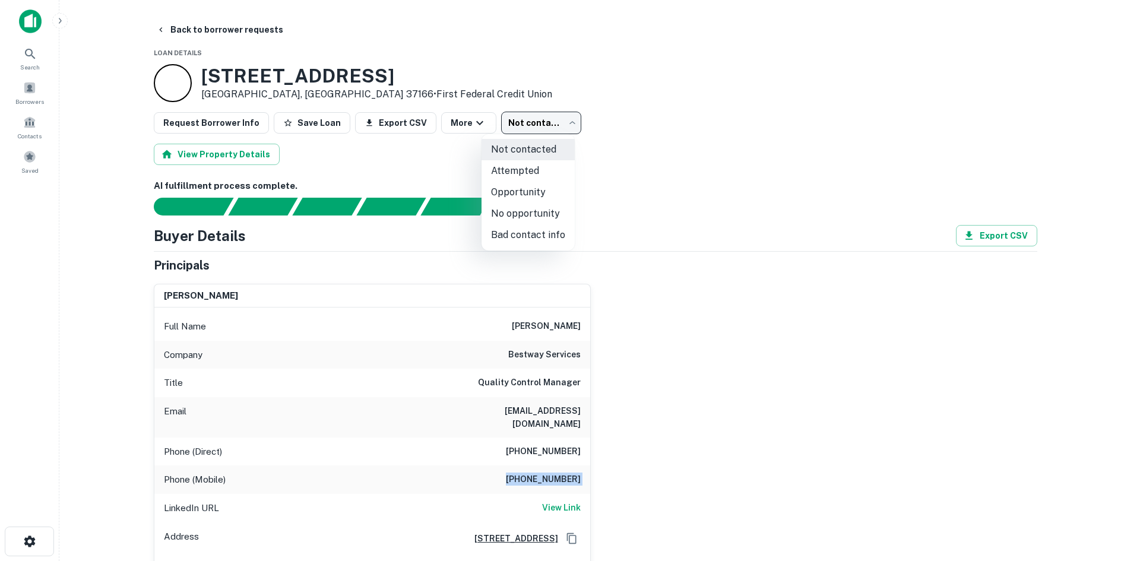
click at [540, 166] on li "Attempted" at bounding box center [528, 170] width 93 height 21
type input "*********"
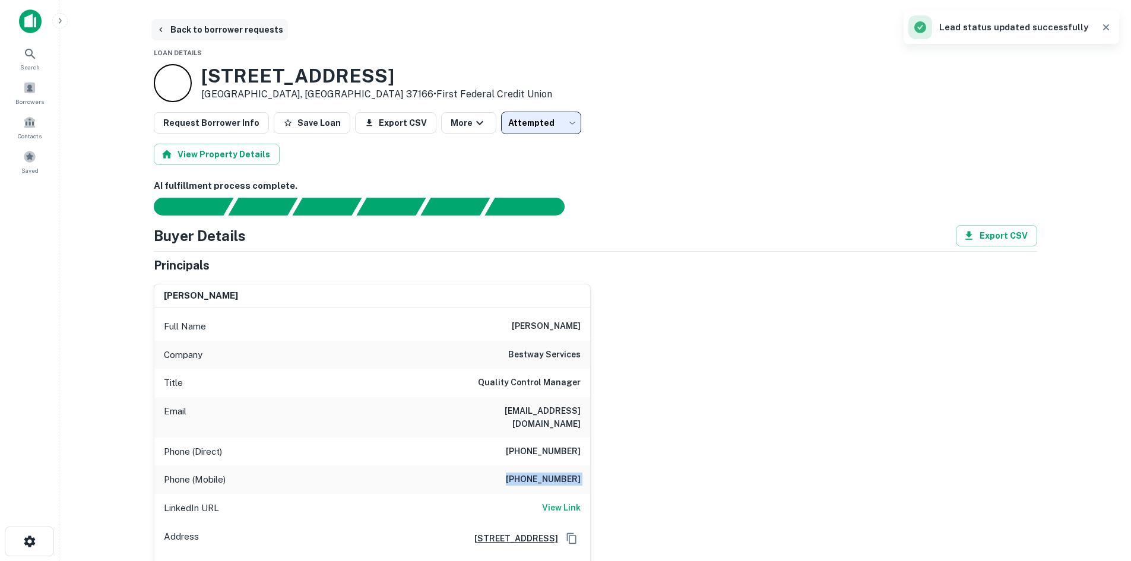
click at [237, 27] on button "Back to borrower requests" at bounding box center [219, 29] width 137 height 21
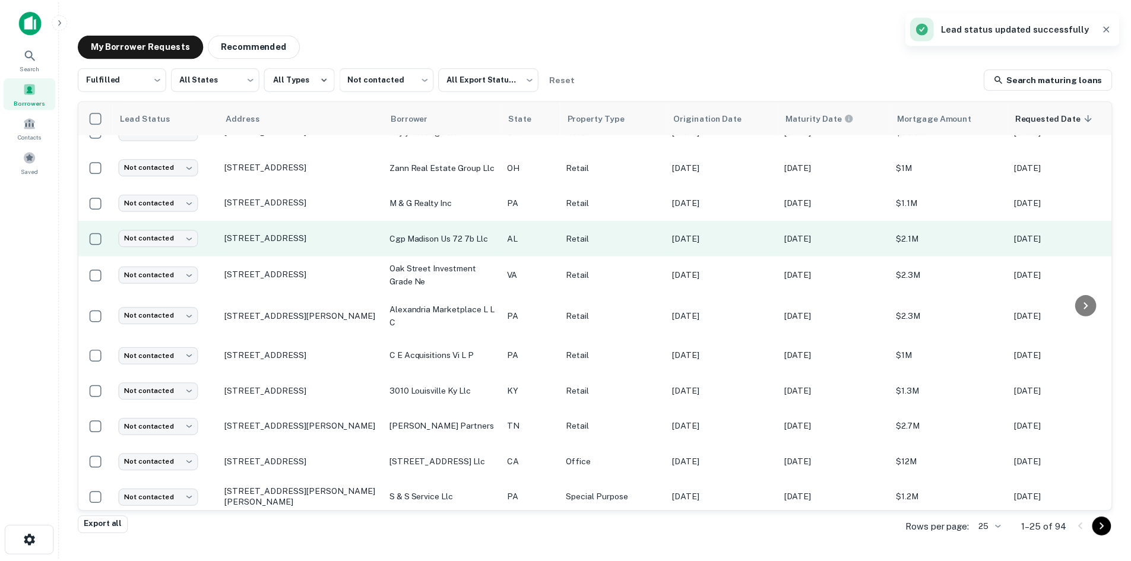
scroll to position [238, 0]
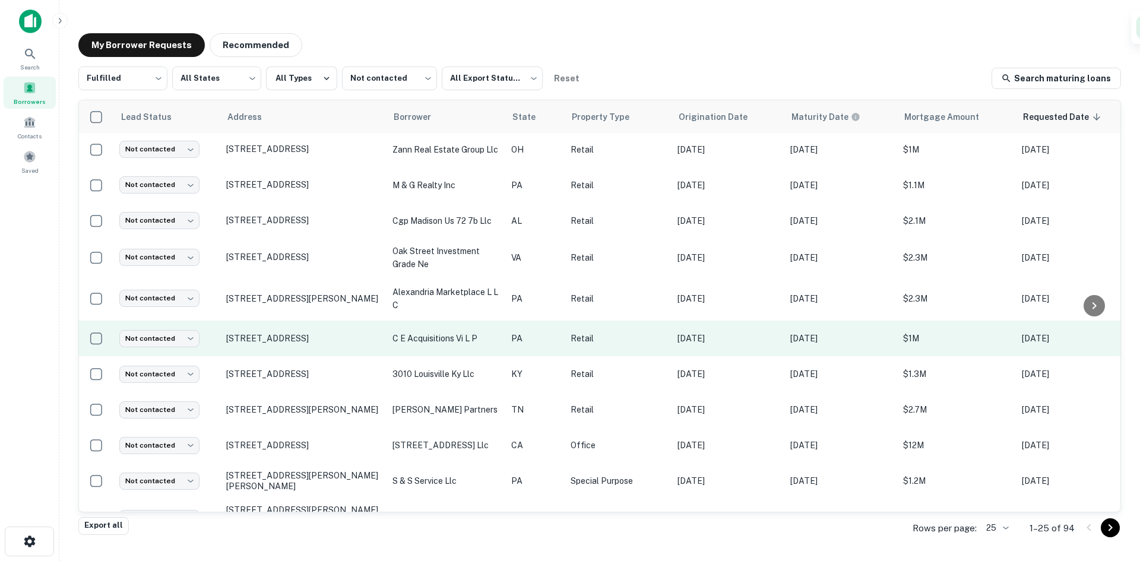
click at [311, 344] on td "3845 Northern Pike Monroeville, PA 15146" at bounding box center [303, 339] width 166 height 36
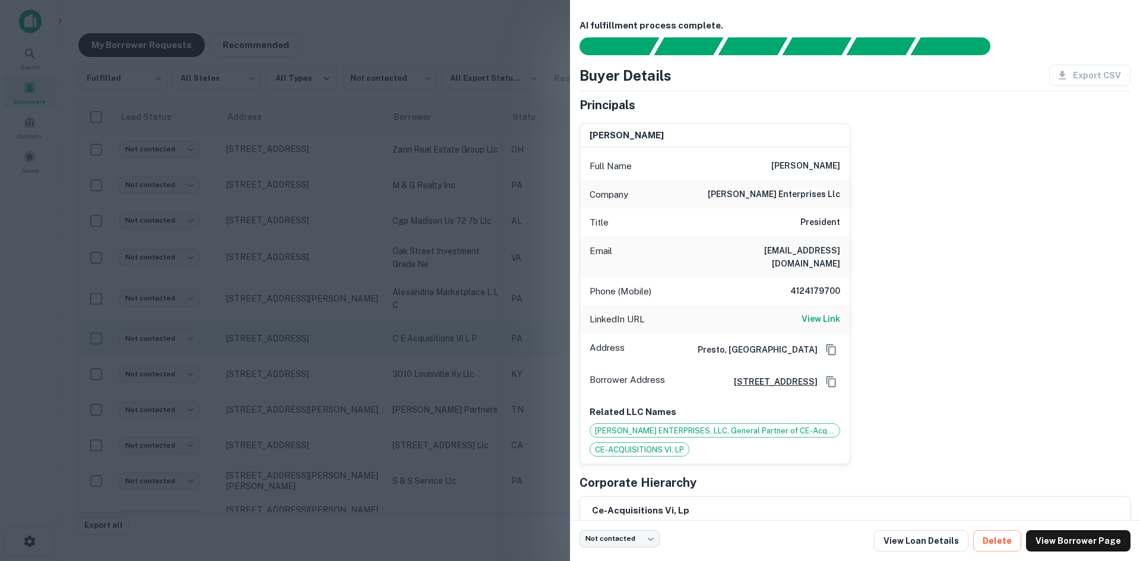
click at [311, 344] on div at bounding box center [570, 280] width 1140 height 561
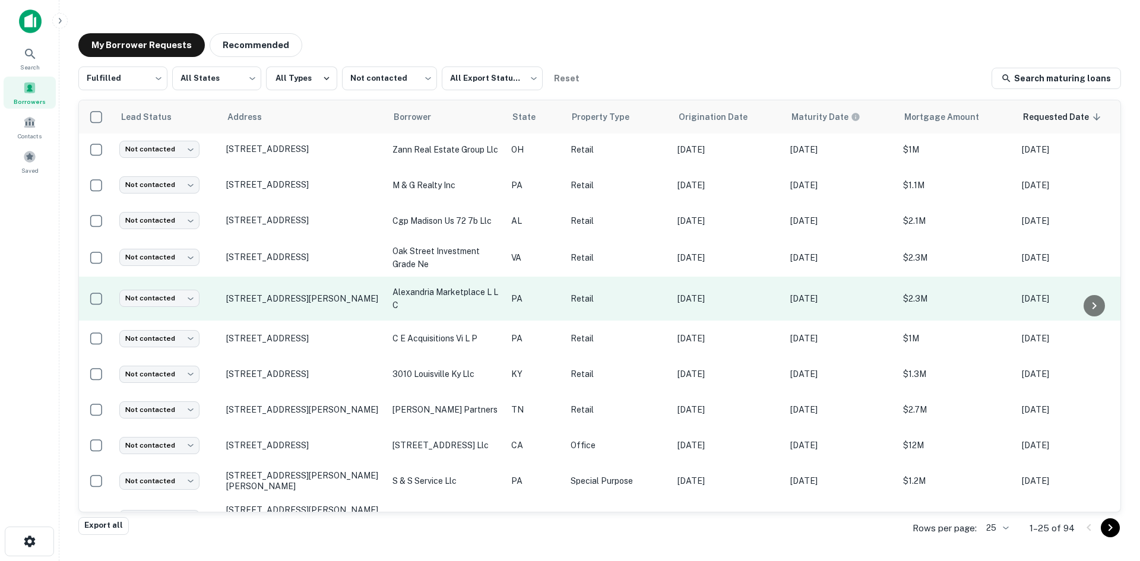
click at [309, 308] on td "8500 Perry Hwy Pittsburgh, PA 15237" at bounding box center [303, 299] width 166 height 45
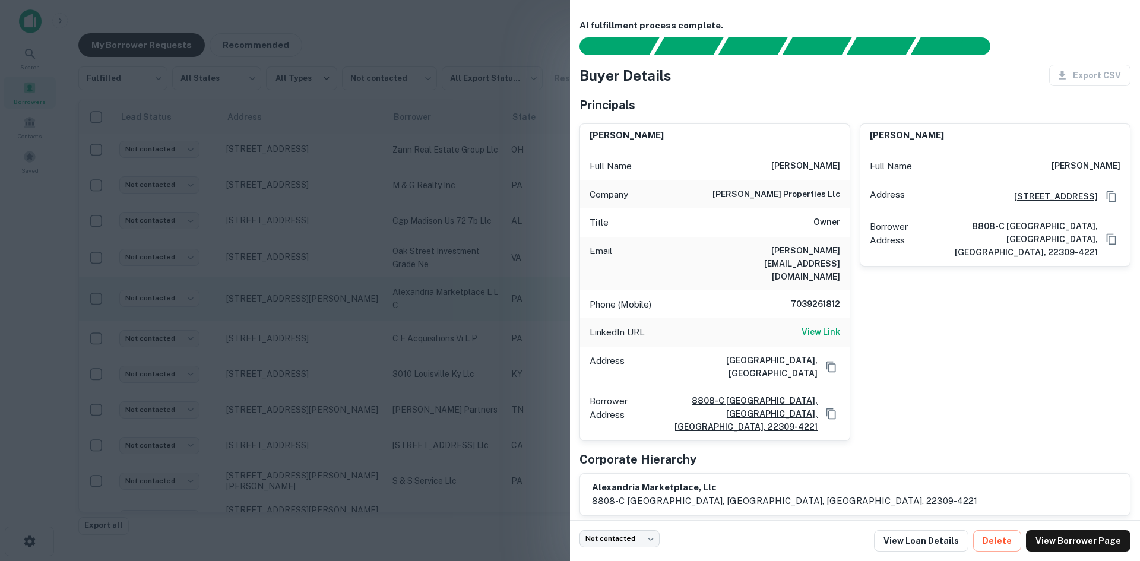
click at [309, 308] on div at bounding box center [570, 280] width 1140 height 561
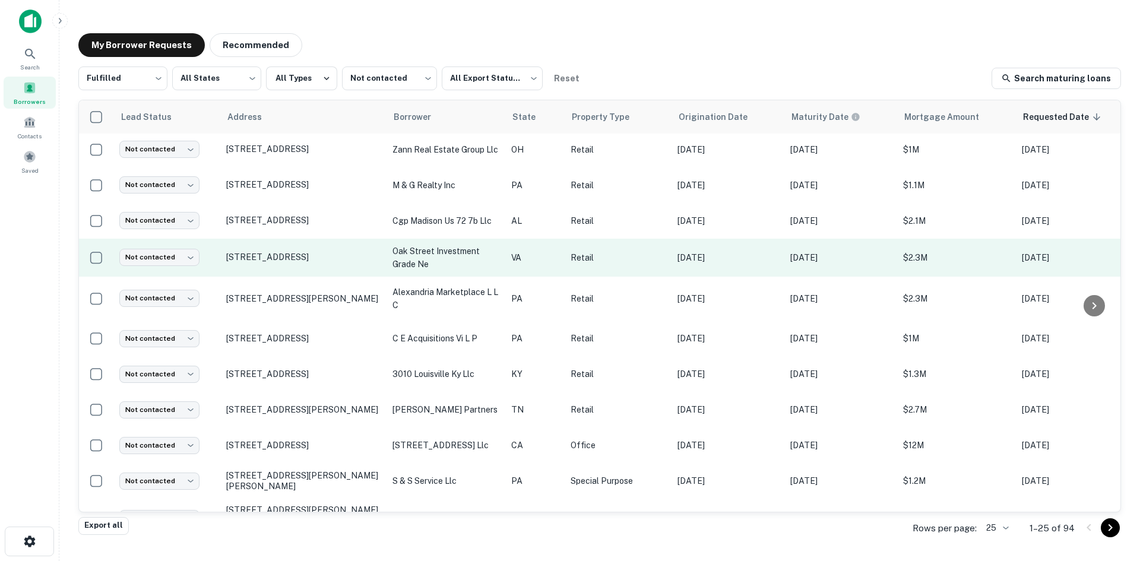
click at [311, 271] on td "30 Hampton Blvd Christiansburg, VA 24073" at bounding box center [303, 258] width 166 height 38
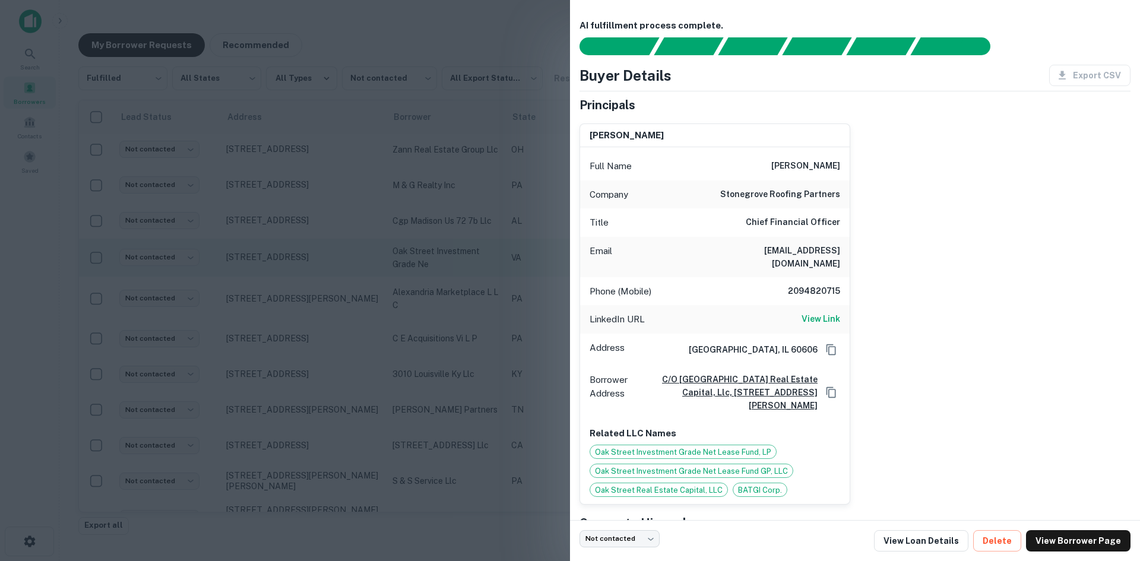
click at [311, 271] on div at bounding box center [570, 280] width 1140 height 561
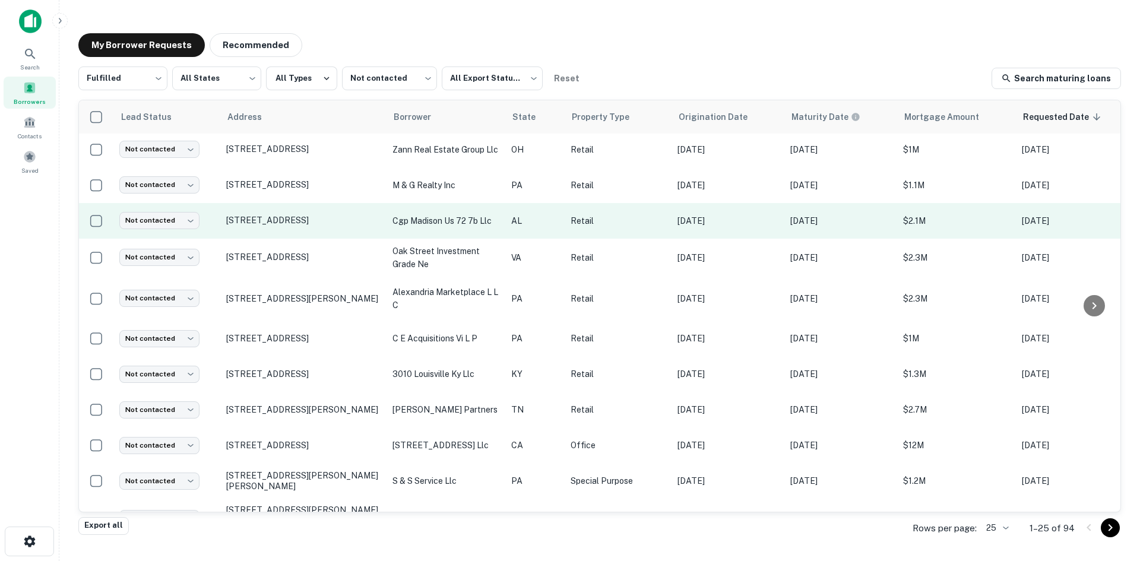
click at [311, 230] on td "7920 Highway 72 W Madison, AL 35758" at bounding box center [303, 221] width 166 height 36
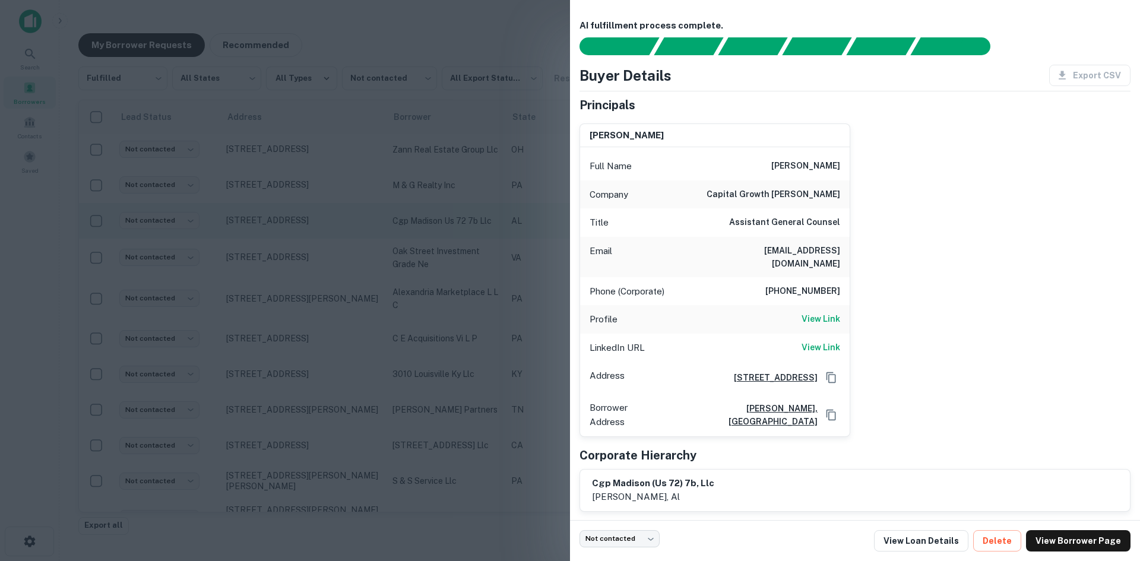
click at [311, 230] on div at bounding box center [570, 280] width 1140 height 561
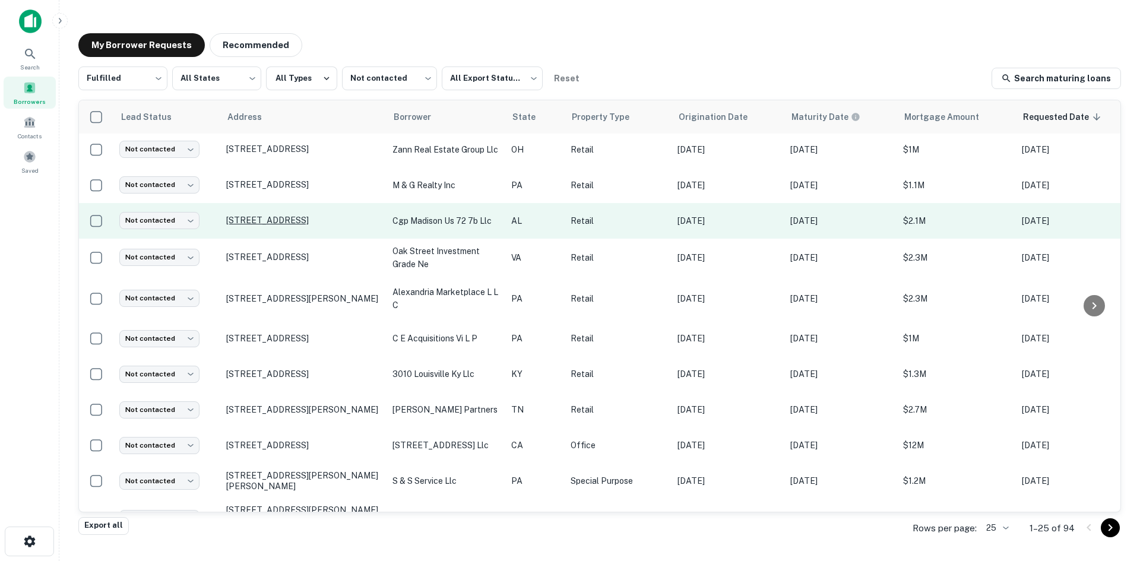
click at [309, 217] on p "7920 Highway 72 W Madison, AL 35758" at bounding box center [303, 220] width 154 height 11
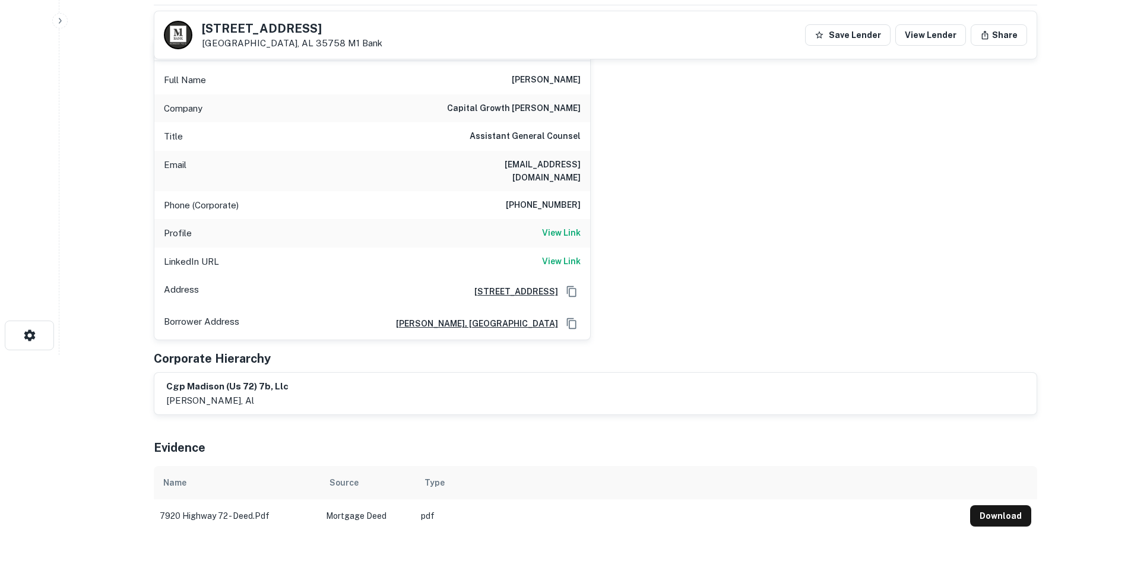
scroll to position [119, 0]
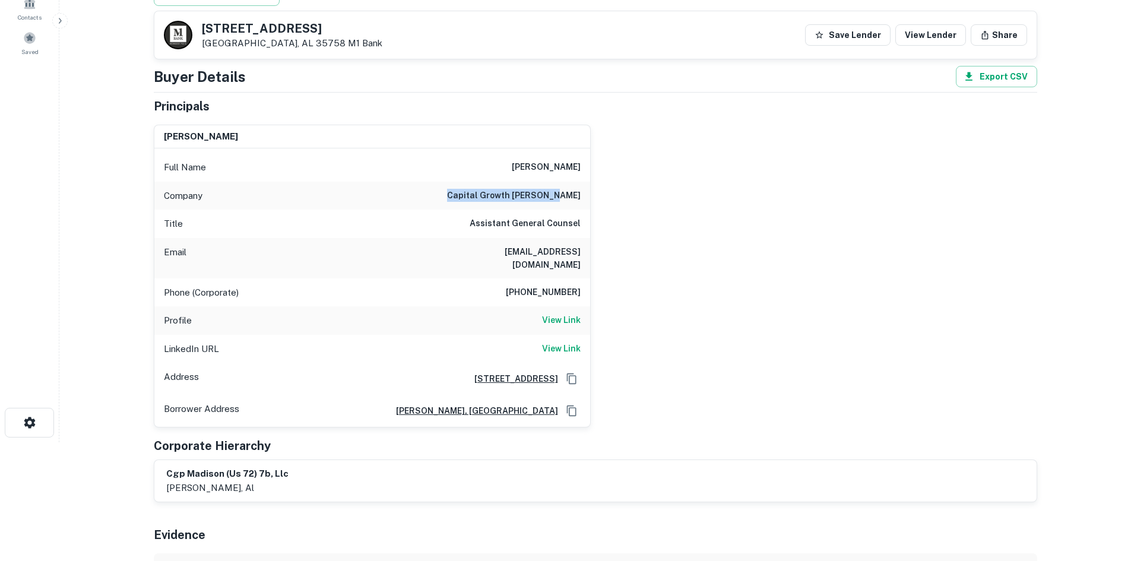
drag, startPoint x: 482, startPoint y: 200, endPoint x: 598, endPoint y: 185, distance: 117.4
click at [598, 185] on div "danielle e. yance Full Name danielle e. yance Company capital growth buchalter …" at bounding box center [590, 271] width 893 height 313
copy h6 "capital growth buchalter"
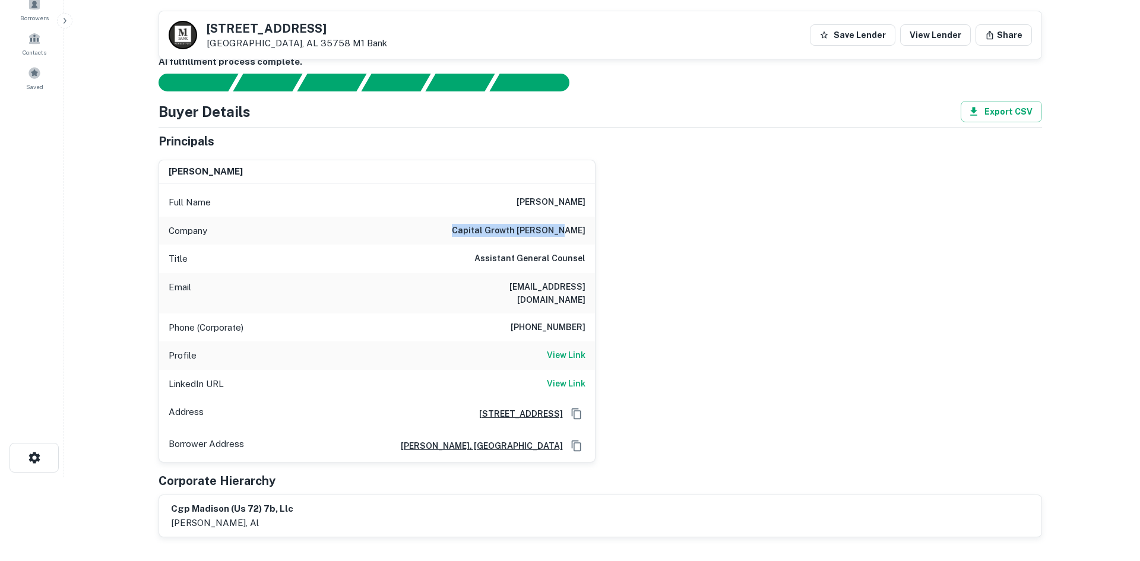
scroll to position [0, 0]
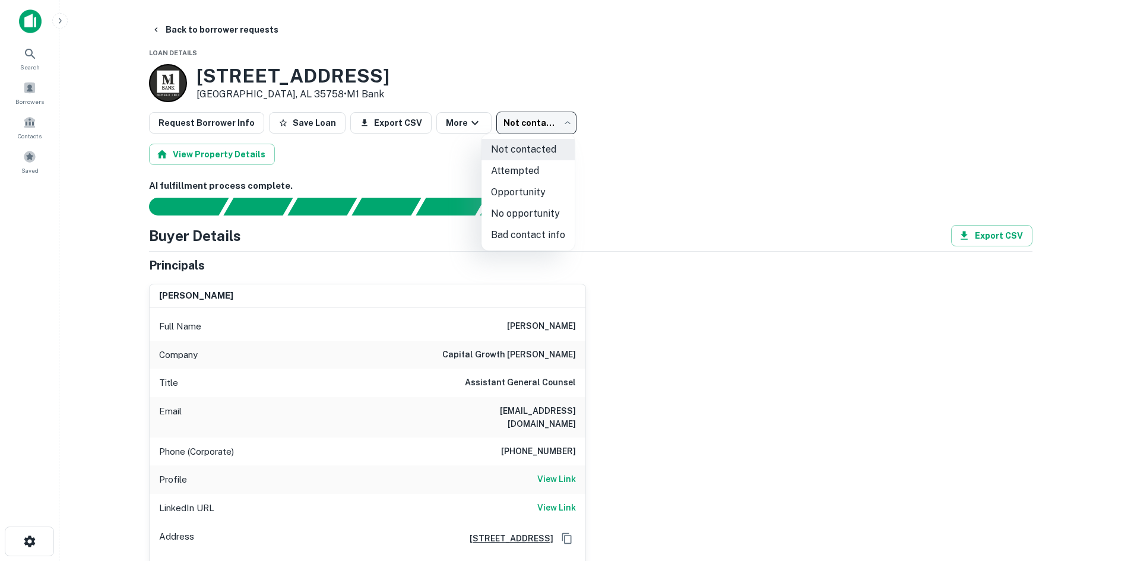
click at [525, 118] on body "Search Borrowers Contacts Saved Back to borrower requests Loan Details 7920 HIG…" at bounding box center [565, 280] width 1131 height 561
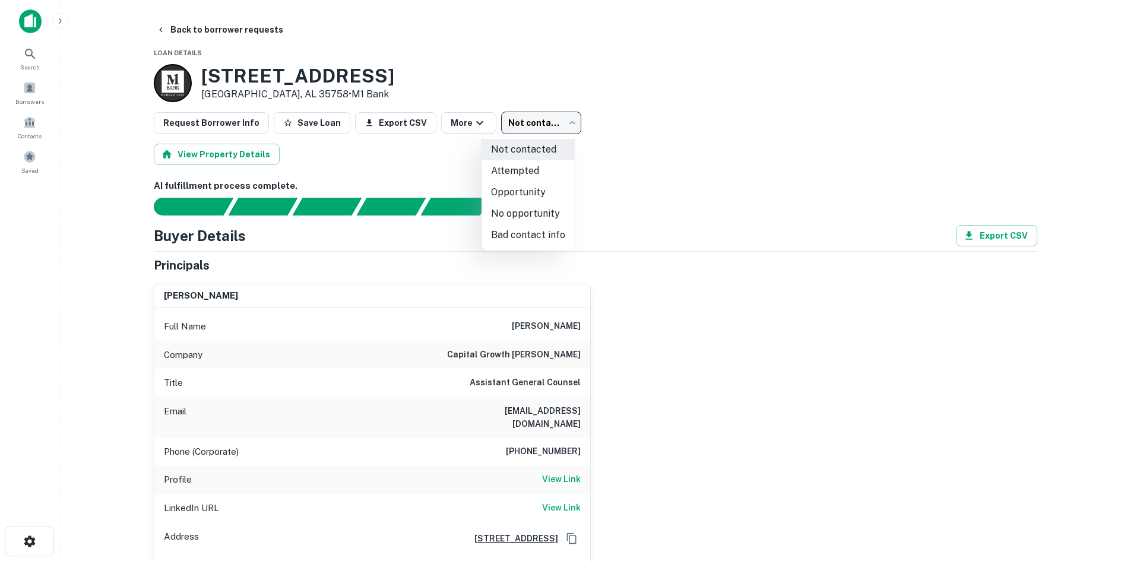
click at [545, 208] on li "No opportunity" at bounding box center [528, 213] width 93 height 21
type input "**********"
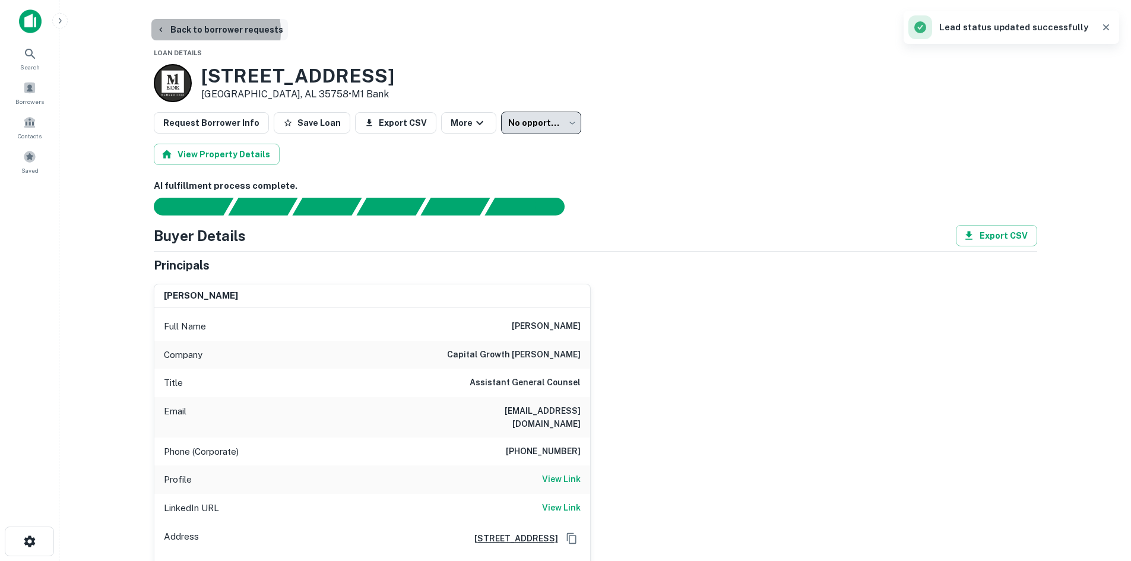
click at [199, 31] on button "Back to borrower requests" at bounding box center [219, 29] width 137 height 21
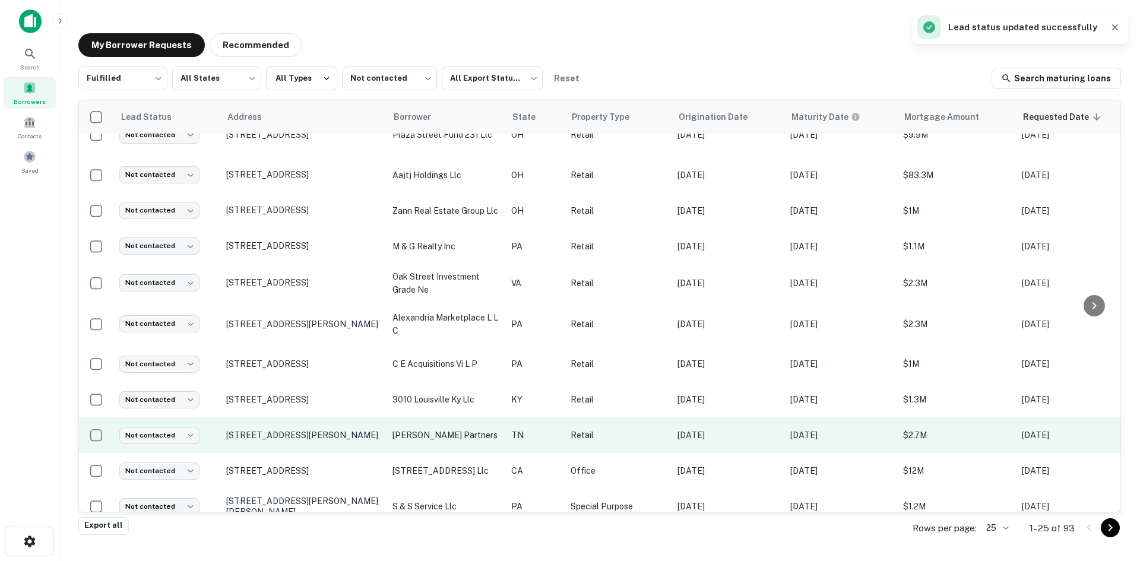
scroll to position [59, 0]
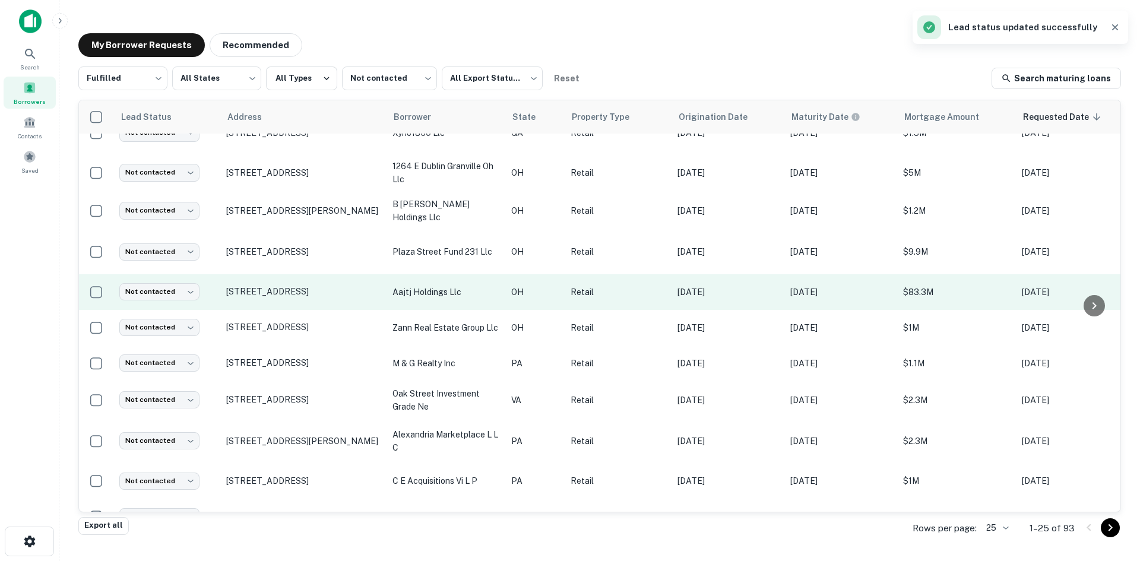
click at [297, 305] on td "11123 State Route 41 West Union, OH 45693" at bounding box center [303, 292] width 166 height 36
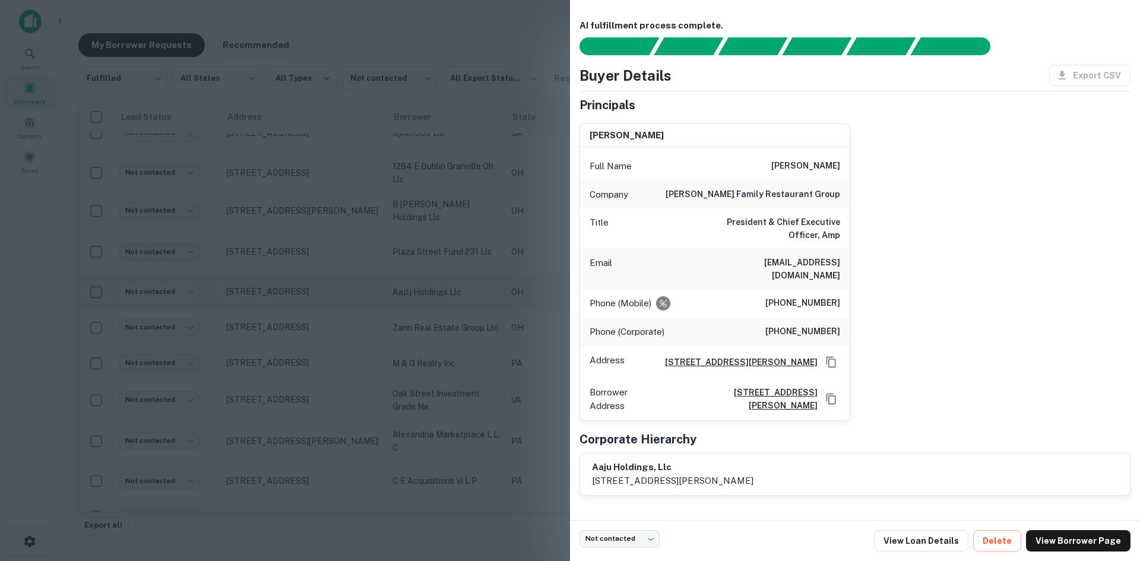
click at [297, 305] on div at bounding box center [570, 280] width 1140 height 561
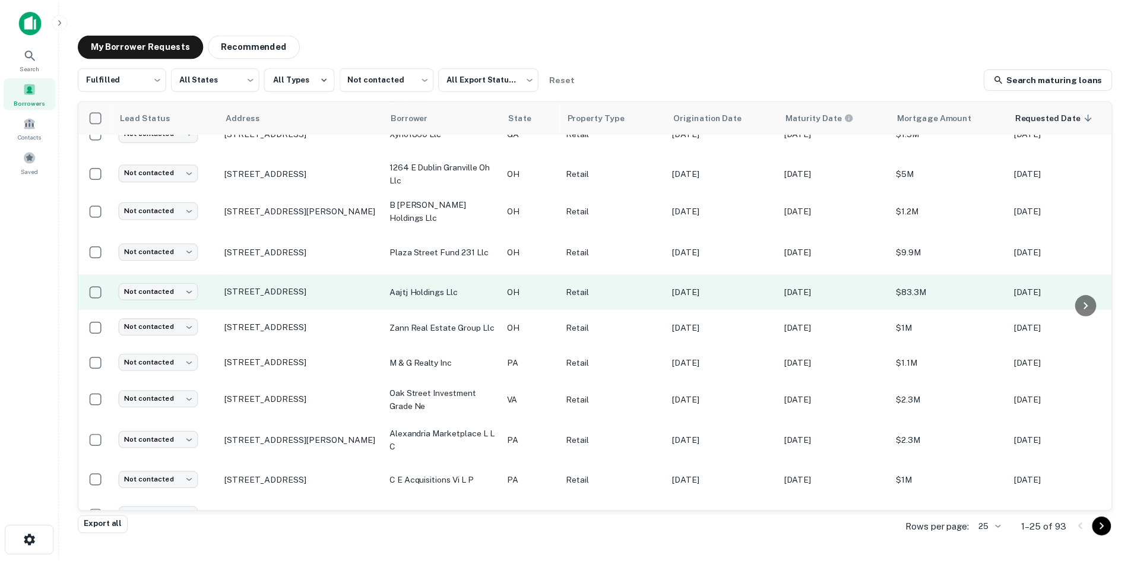
scroll to position [0, 0]
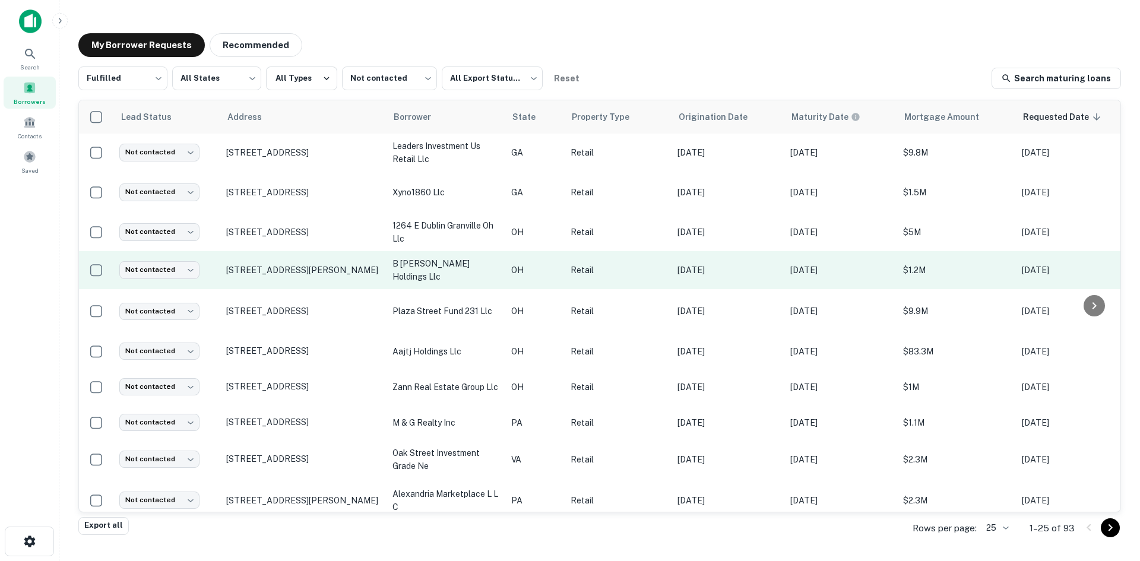
click at [296, 286] on td "811 Fox Rd Van Wert, OH 45891" at bounding box center [303, 270] width 166 height 38
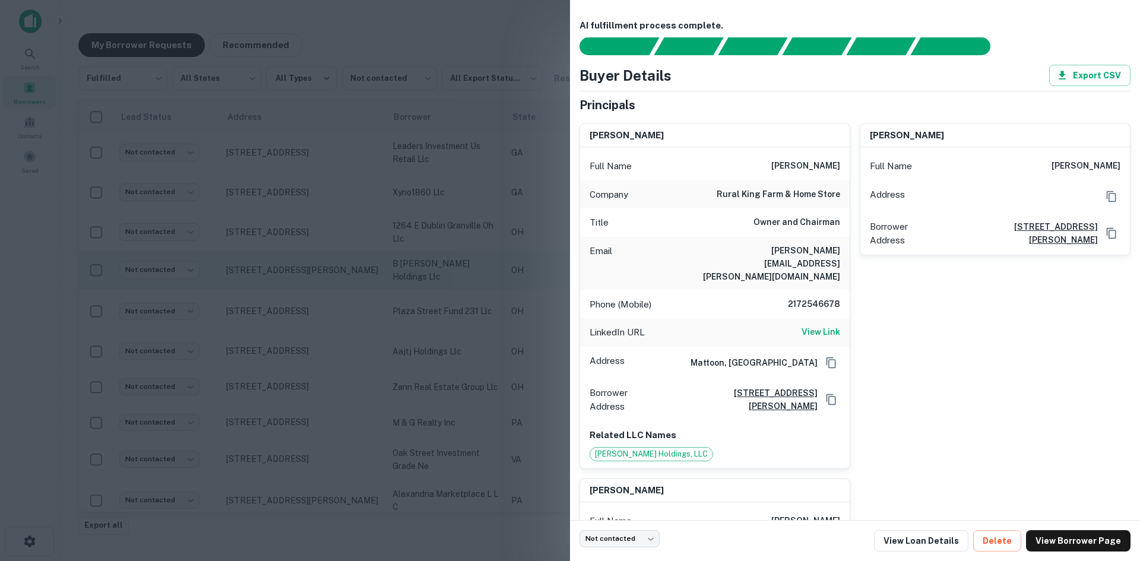
click at [296, 286] on div at bounding box center [570, 280] width 1140 height 561
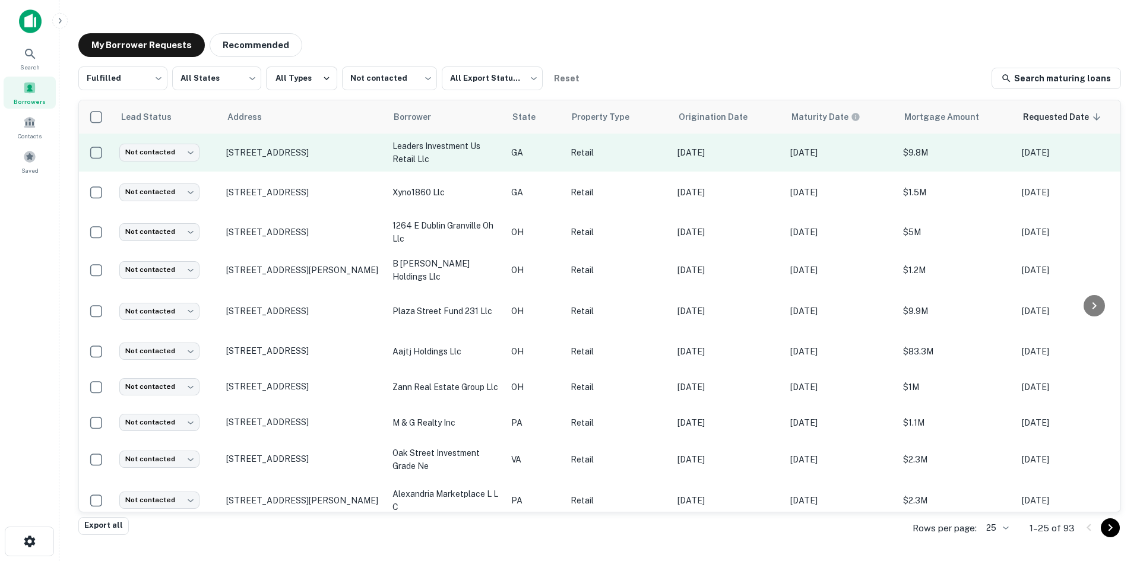
click at [306, 169] on td "3780 Old Norcross Rd Duluth, GA 30096" at bounding box center [303, 153] width 166 height 38
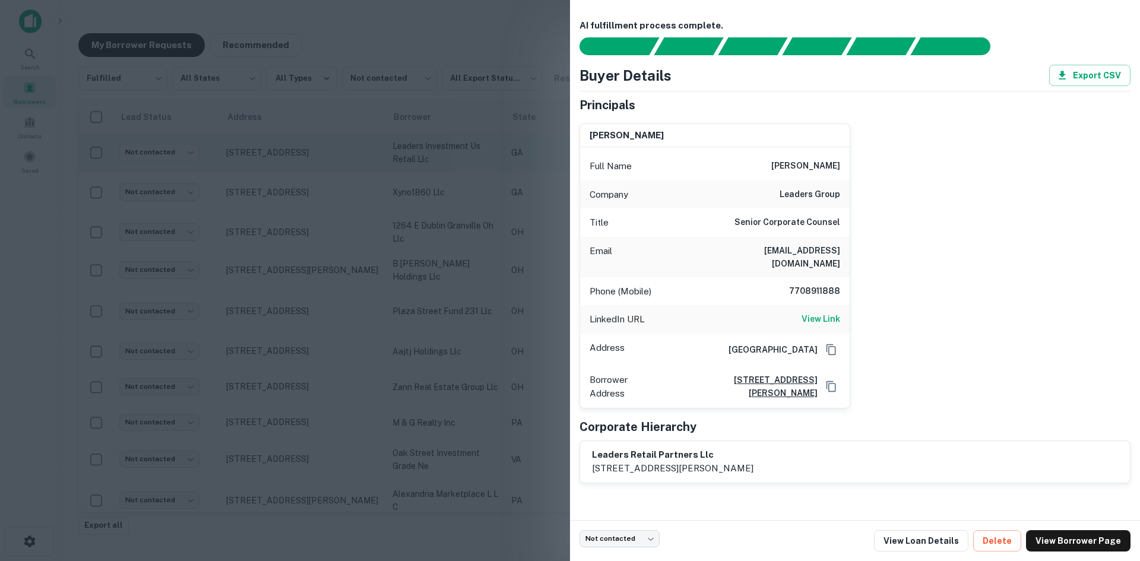
click at [306, 169] on div at bounding box center [570, 280] width 1140 height 561
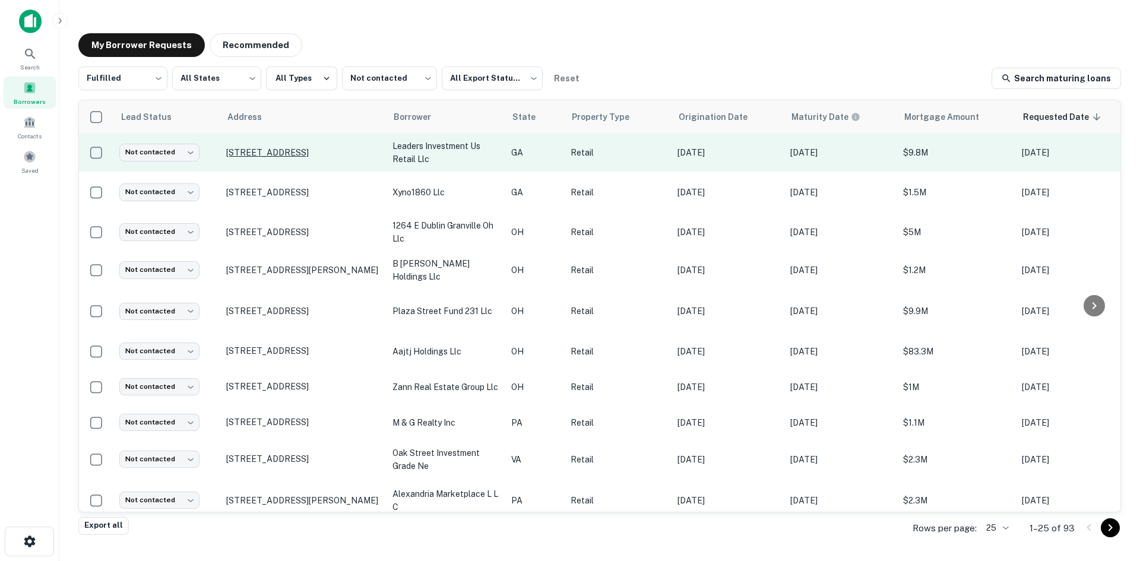
click at [306, 148] on p "3780 Old Norcross Rd Duluth, GA 30096" at bounding box center [303, 152] width 154 height 11
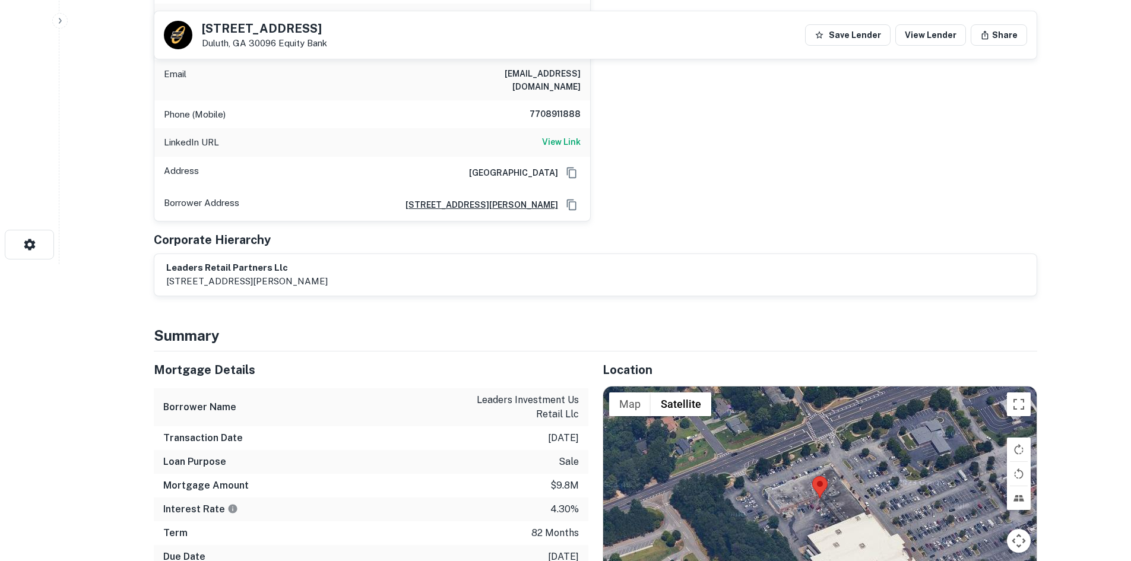
scroll to position [475, 0]
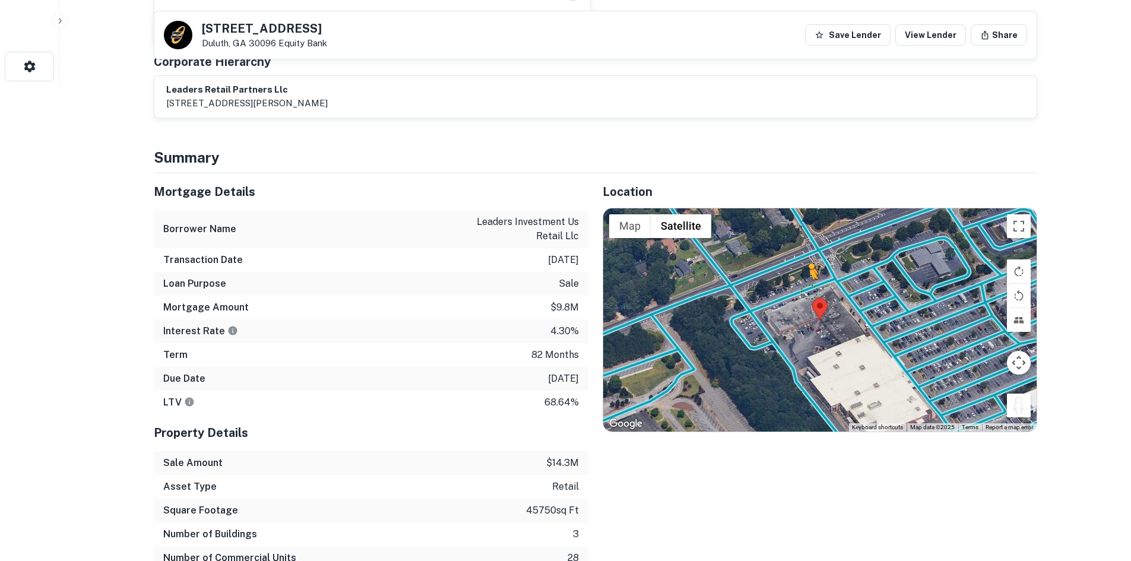
drag, startPoint x: 1014, startPoint y: 394, endPoint x: 806, endPoint y: 279, distance: 237.6
click at [806, 279] on div "To activate drag with keyboard, press Alt + Enter. Once in keyboard drag state,…" at bounding box center [819, 319] width 433 height 223
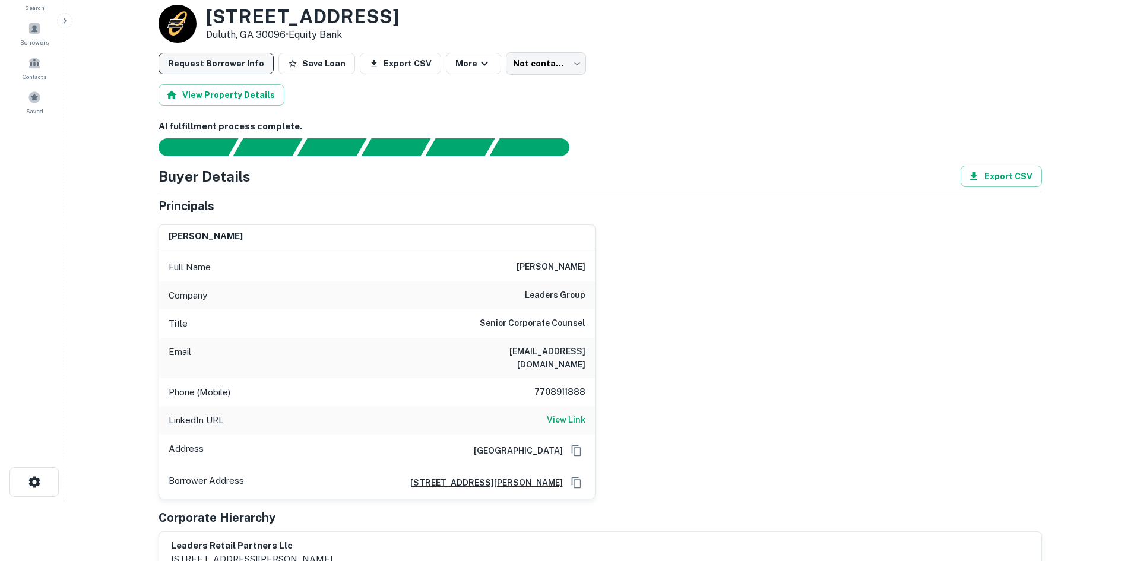
scroll to position [0, 0]
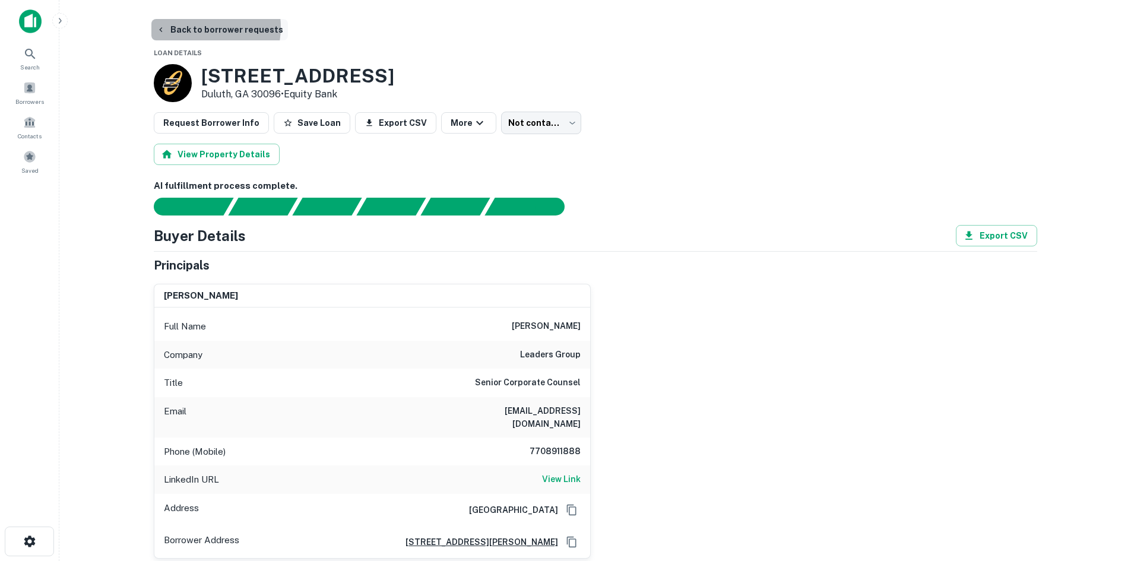
click at [201, 27] on button "Back to borrower requests" at bounding box center [219, 29] width 137 height 21
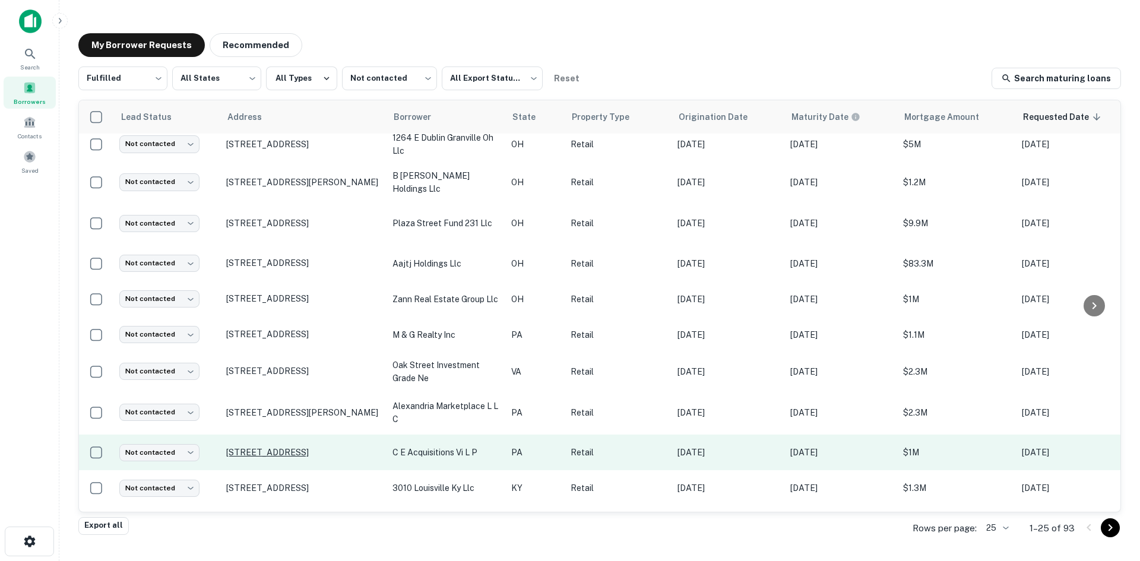
scroll to position [178, 0]
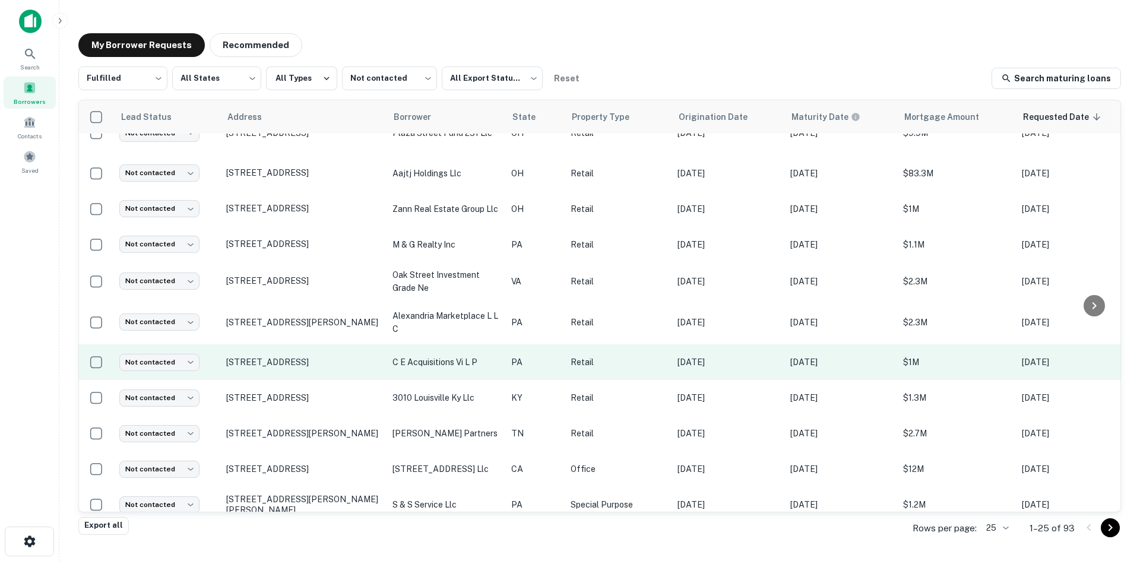
click at [298, 369] on td "3845 Northern Pike Monroeville, PA 15146" at bounding box center [303, 362] width 166 height 36
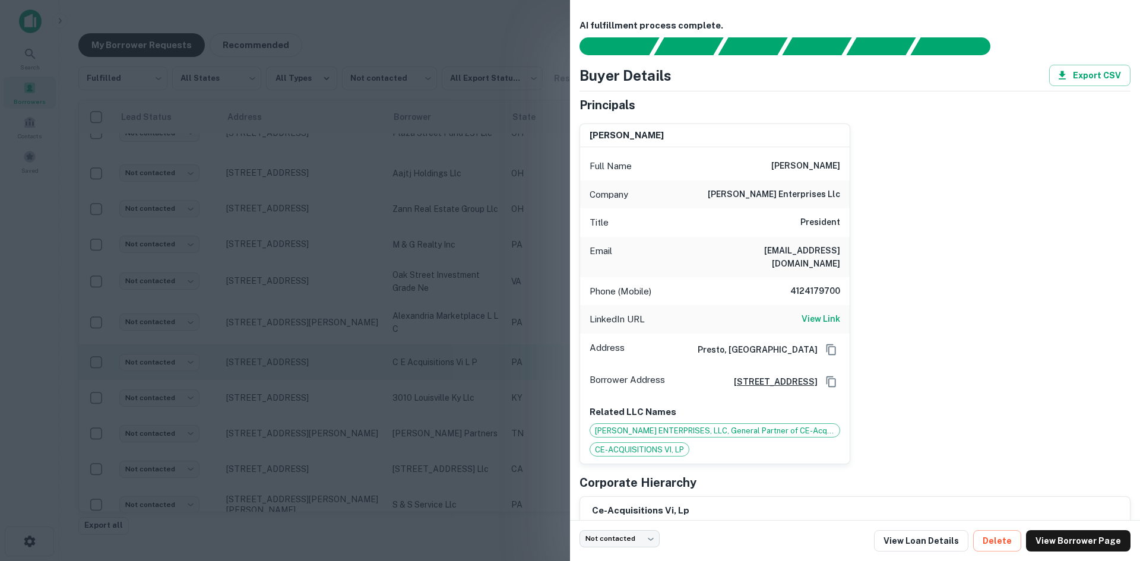
click at [298, 369] on div at bounding box center [570, 280] width 1140 height 561
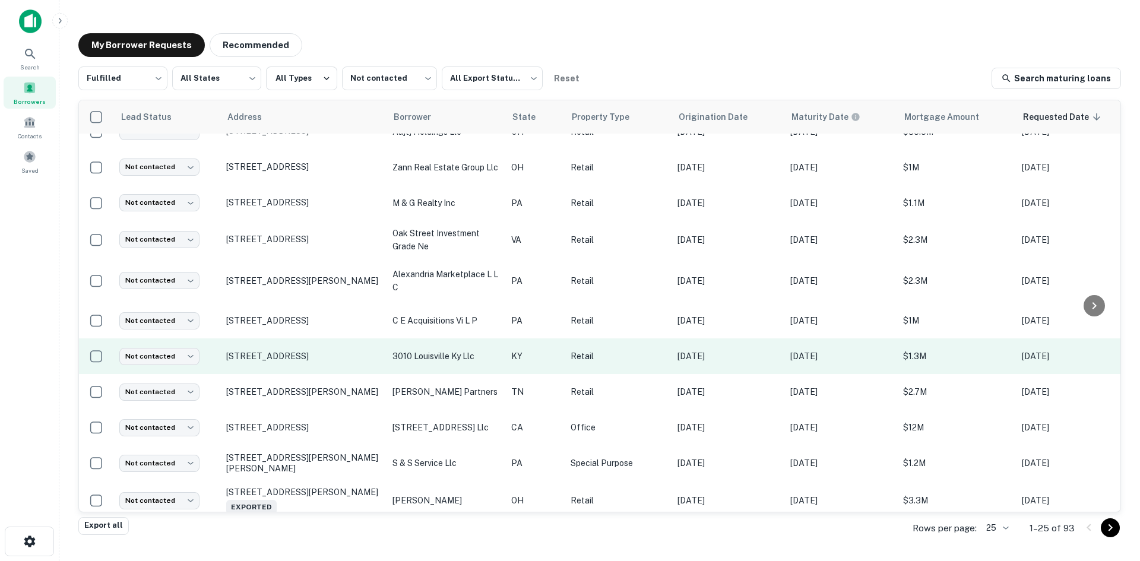
scroll to position [475, 0]
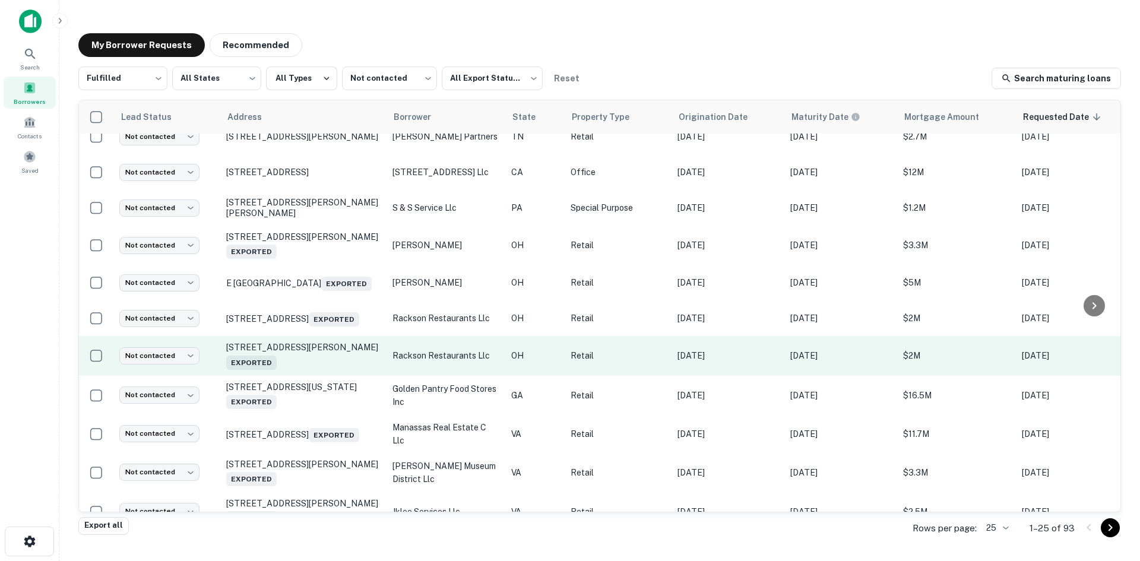
click at [297, 373] on td "3313 Clark Ave Cleveland, OH 44109 Exported" at bounding box center [303, 355] width 166 height 39
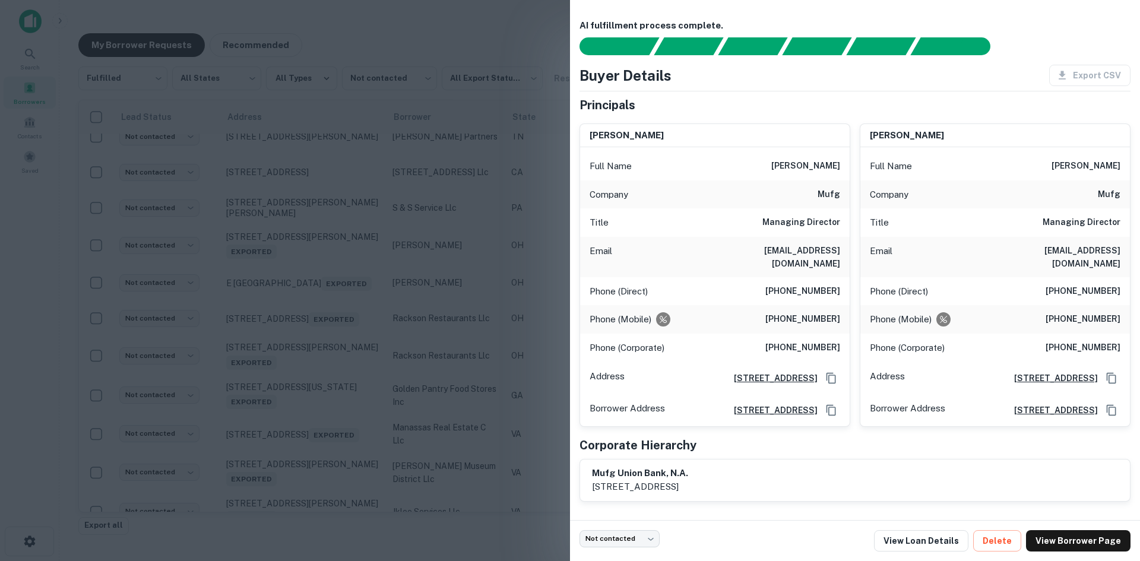
click at [300, 371] on div at bounding box center [570, 280] width 1140 height 561
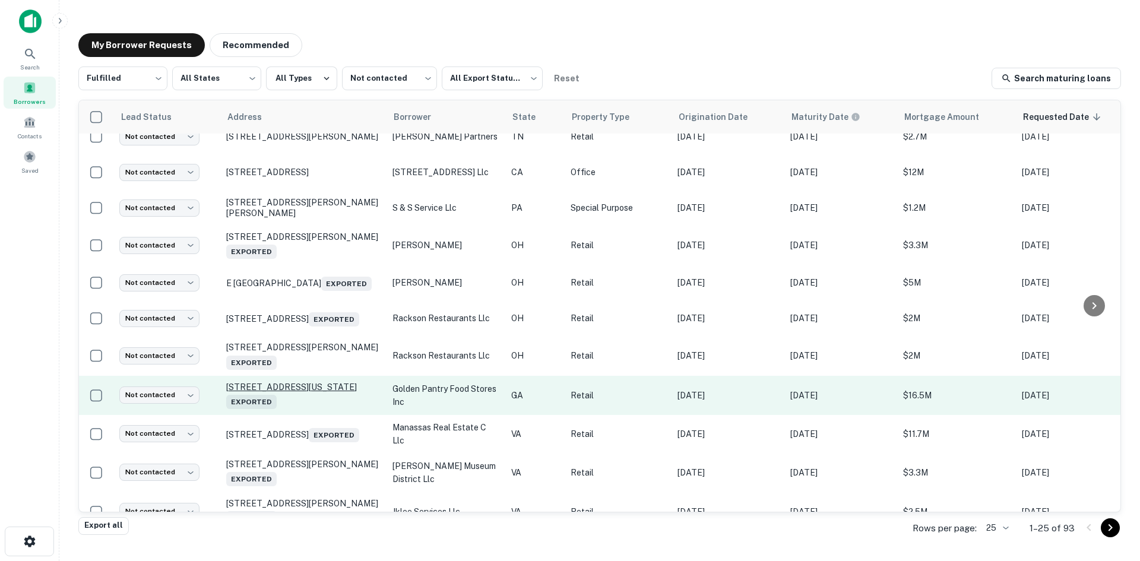
scroll to position [597, 0]
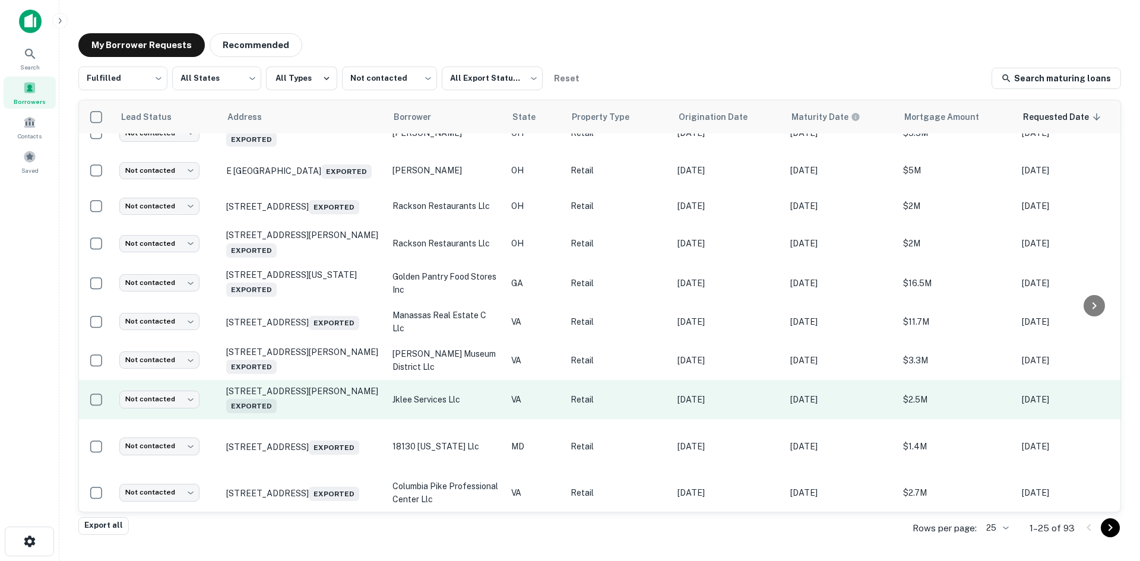
click at [305, 407] on td "2270 Valor Dr Winchester, VA 22601 Exported" at bounding box center [303, 399] width 166 height 39
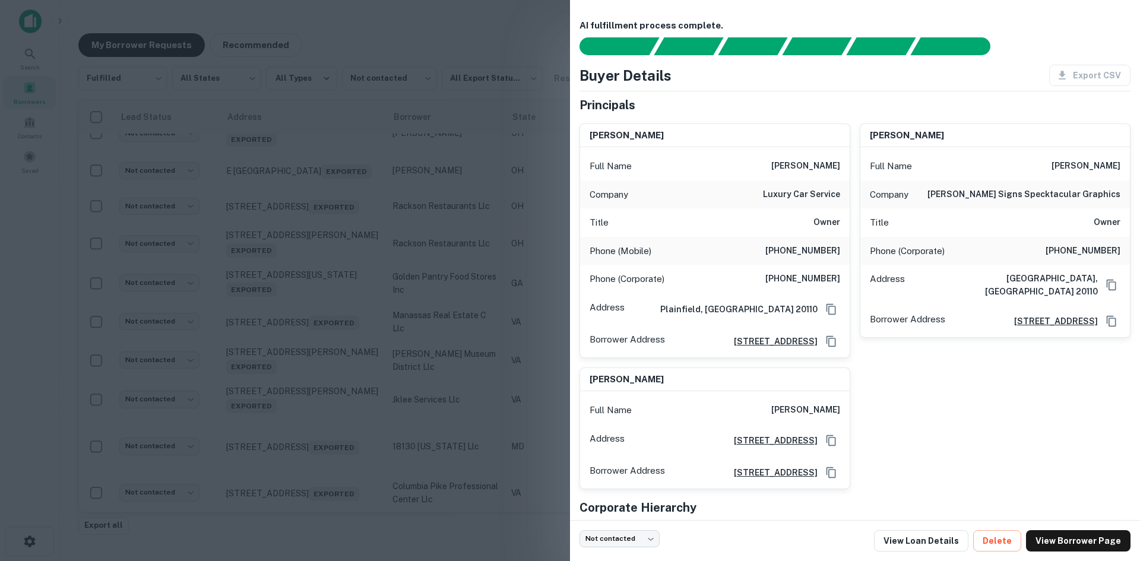
click at [305, 407] on div at bounding box center [570, 280] width 1140 height 561
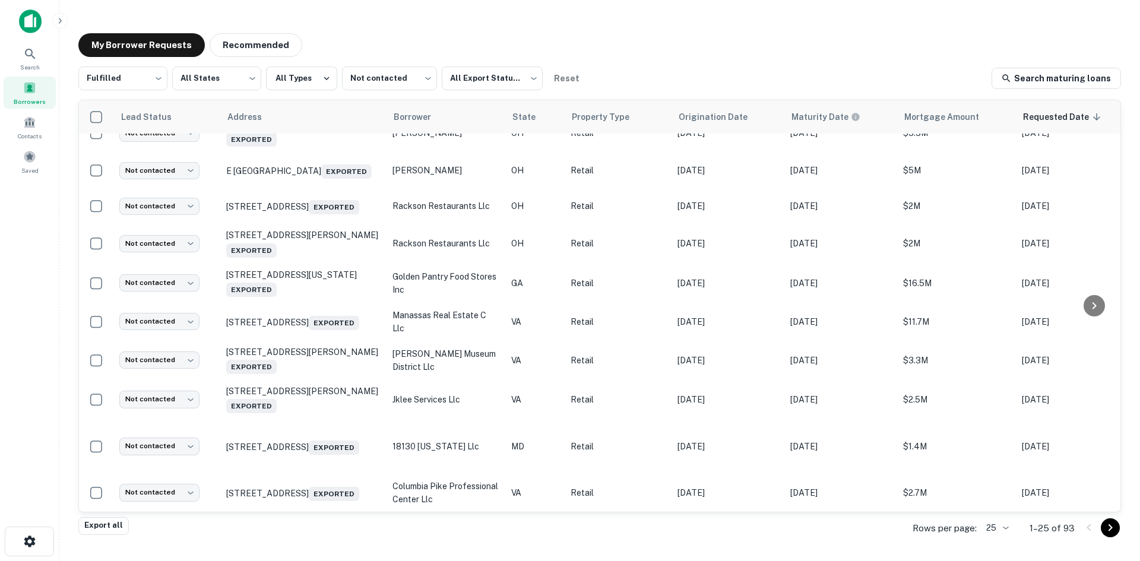
click at [994, 530] on body "Search Borrowers Contacts Saved My Borrower Requests Recommended Fulfilled ****…" at bounding box center [570, 280] width 1140 height 561
click at [988, 533] on li "1000" at bounding box center [997, 535] width 40 height 21
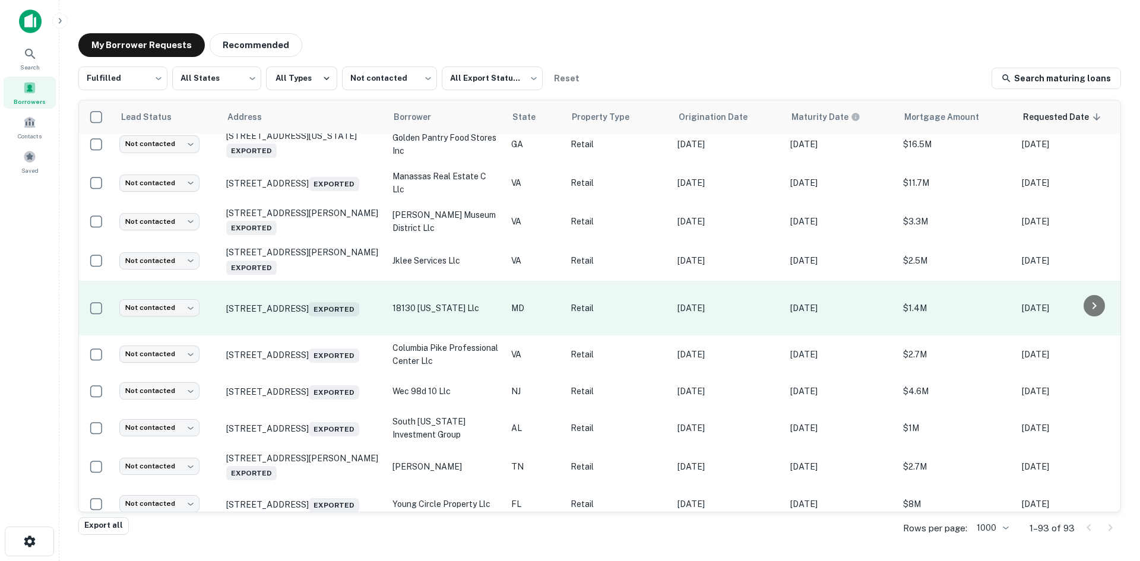
scroll to position [835, 0]
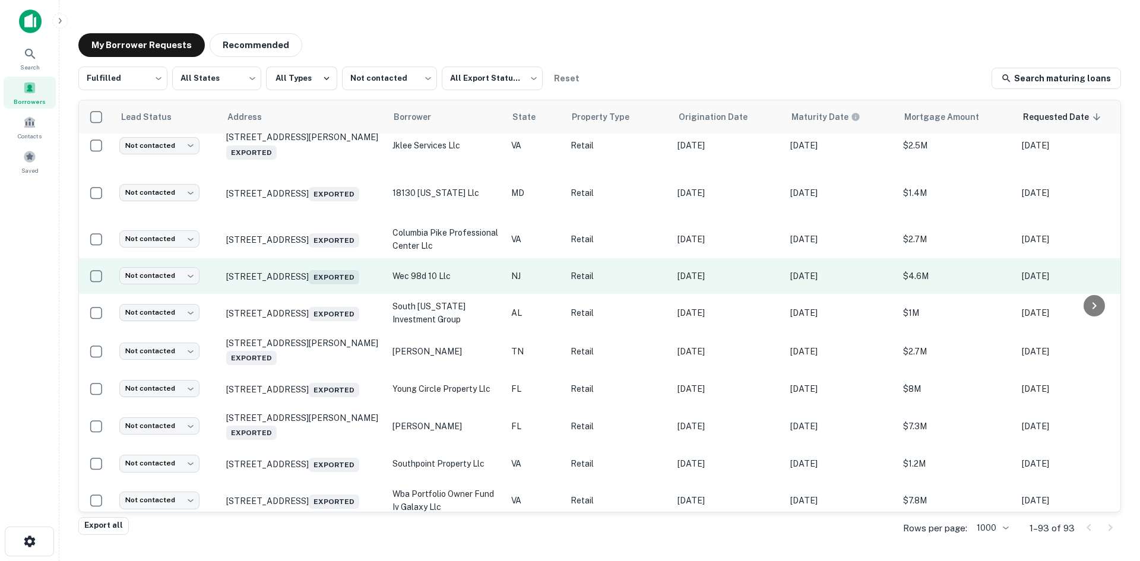
click at [321, 294] on td "380 Harmony Rd Gibbstown, NJ 08027 Exported" at bounding box center [303, 276] width 166 height 36
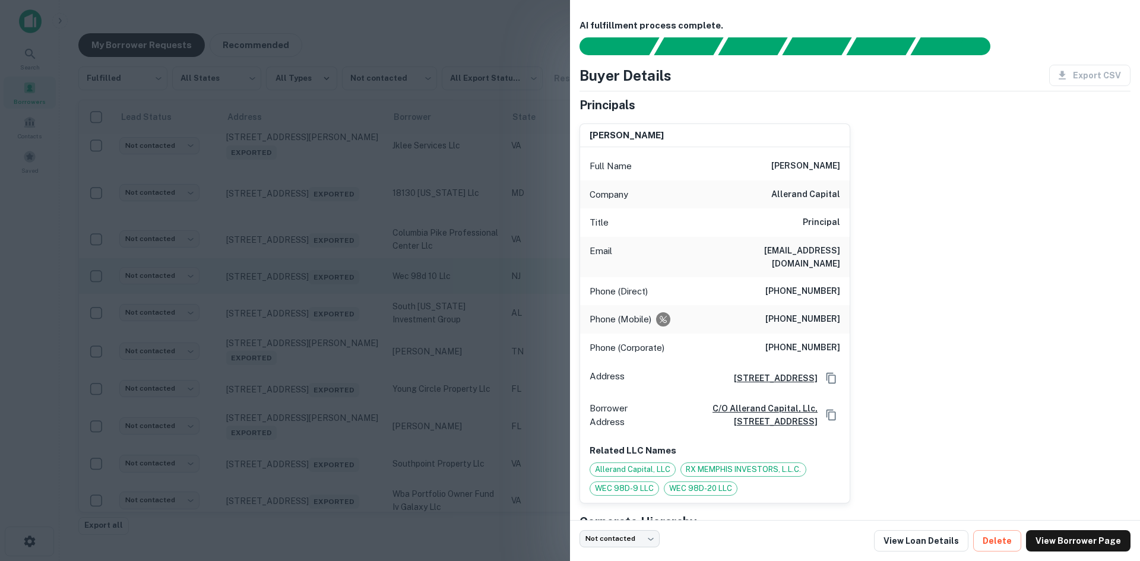
click at [321, 303] on div at bounding box center [570, 280] width 1140 height 561
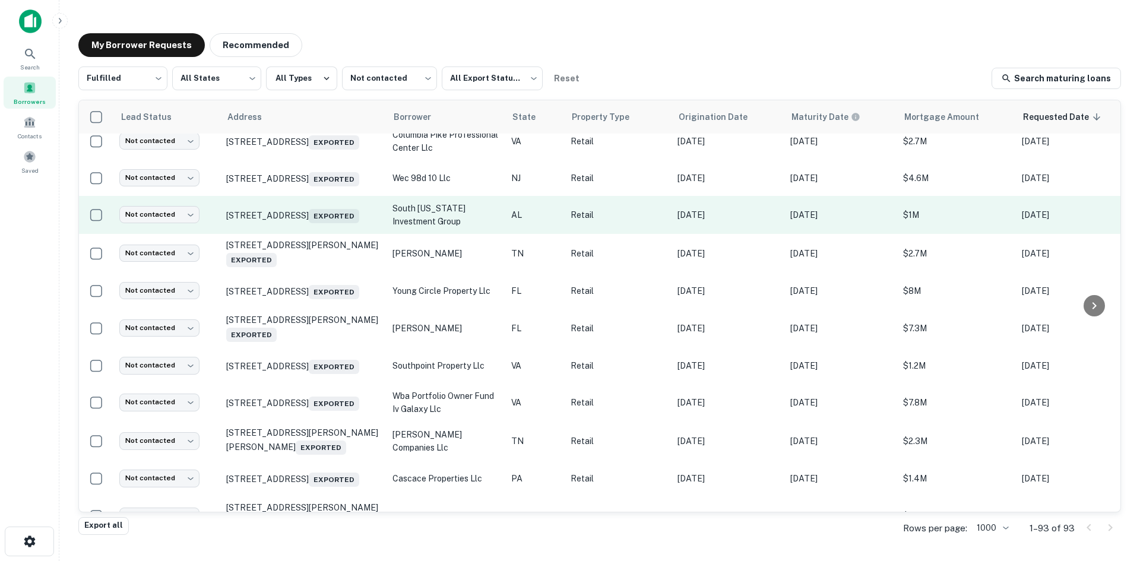
scroll to position [954, 0]
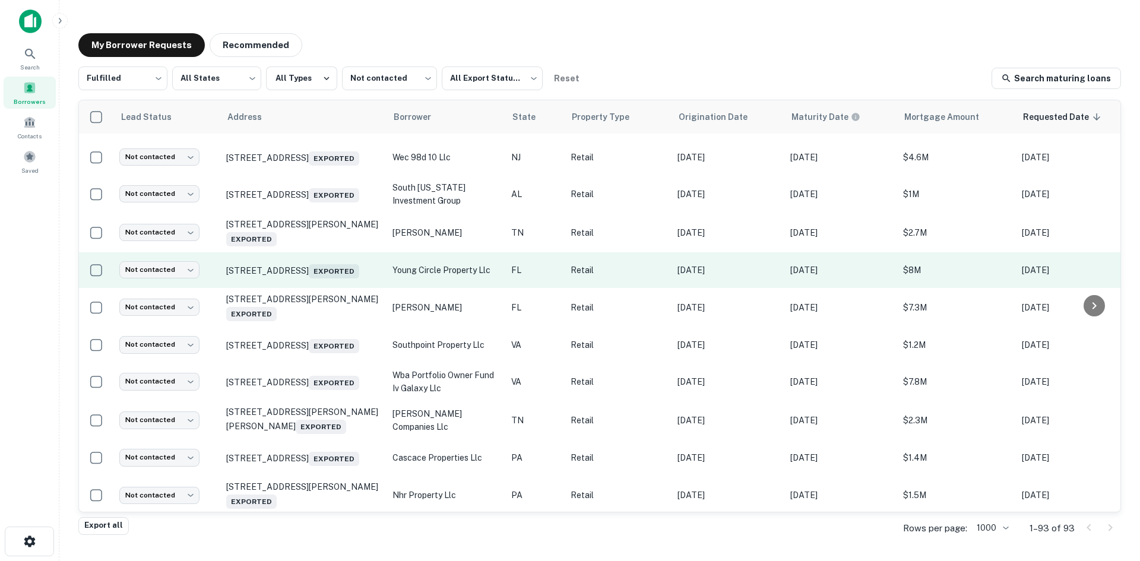
click at [317, 288] on td "1701 E Young Cir Hollywood, FL 33020 Exported" at bounding box center [303, 270] width 166 height 36
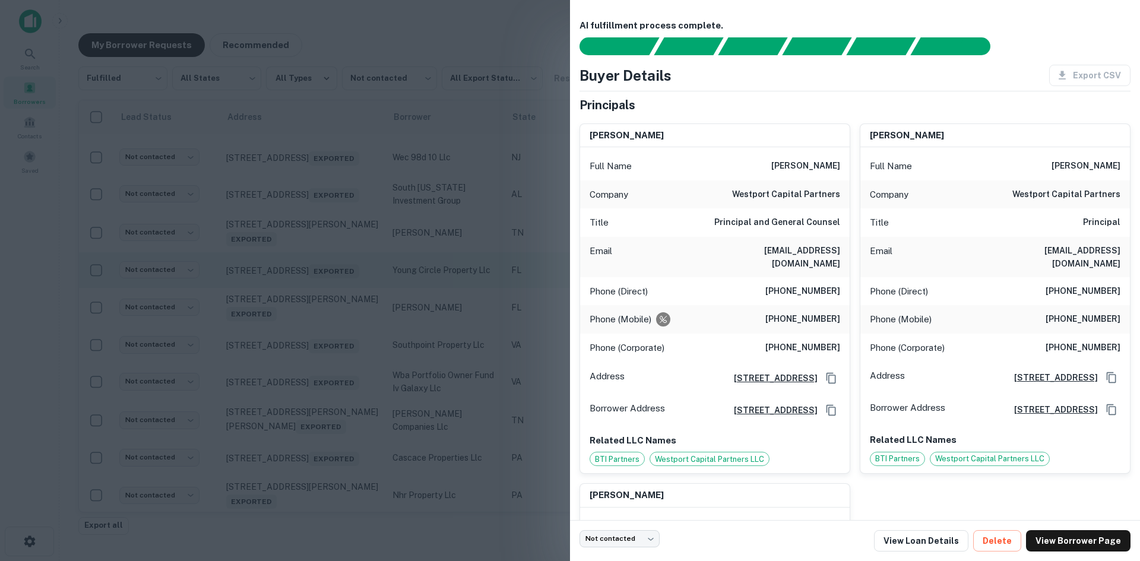
click at [317, 299] on div at bounding box center [570, 280] width 1140 height 561
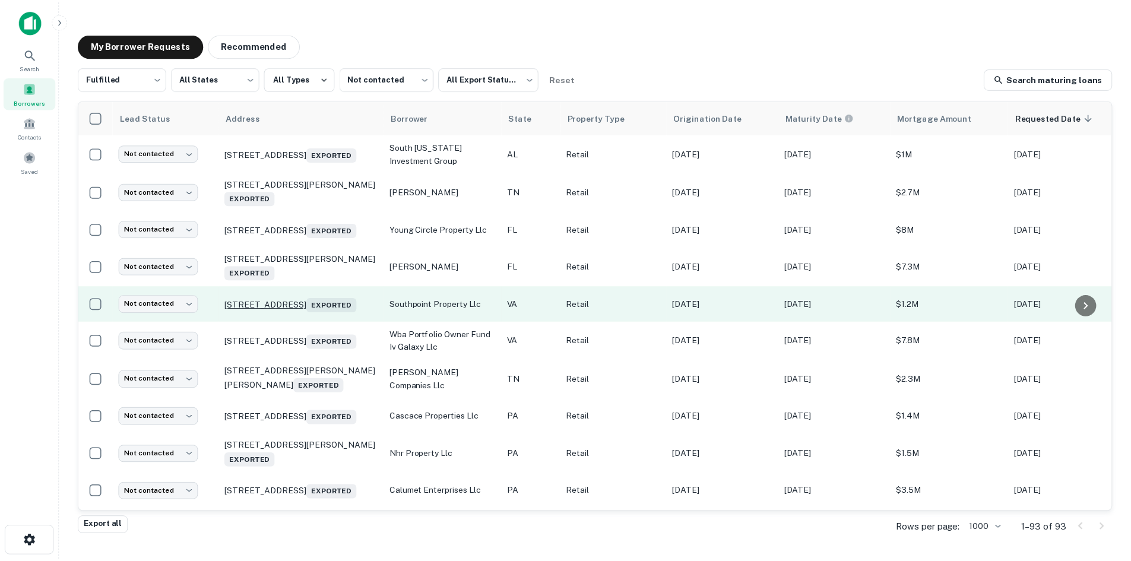
scroll to position [1013, 0]
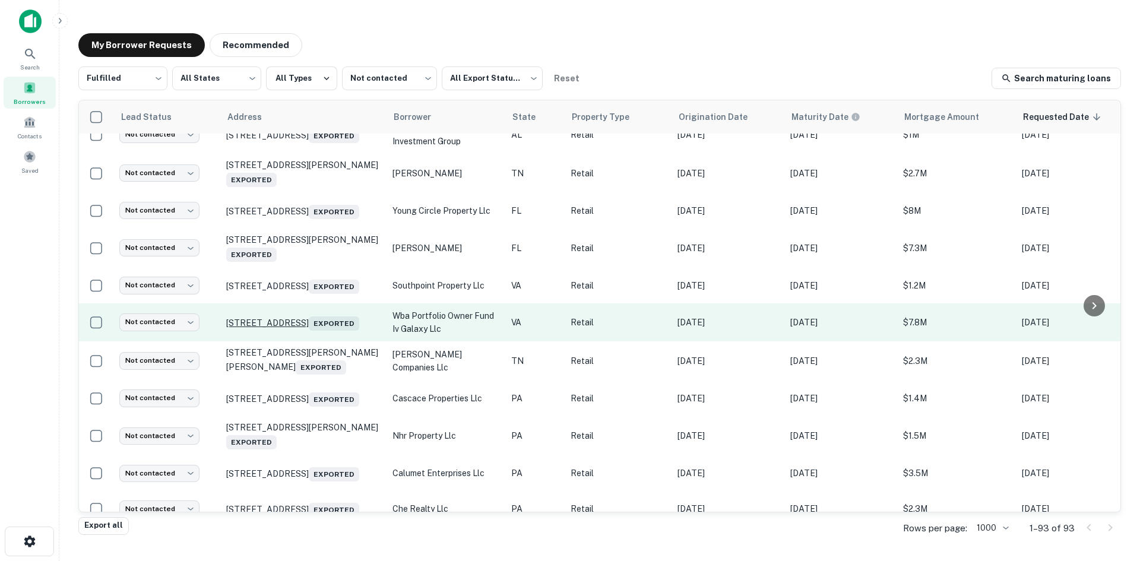
click at [338, 331] on p "115 W Little Creek Rd Norfolk, VA 23505 Exported" at bounding box center [303, 322] width 154 height 17
